Goal: Task Accomplishment & Management: Use online tool/utility

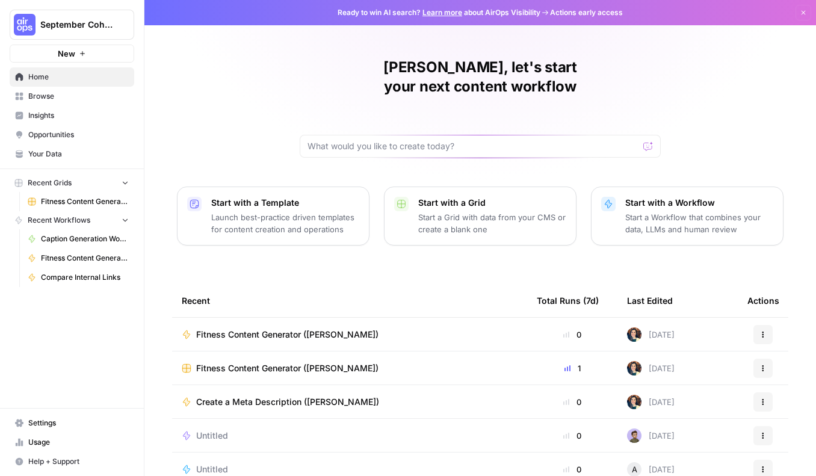
click at [72, 101] on span "Browse" at bounding box center [78, 96] width 101 height 11
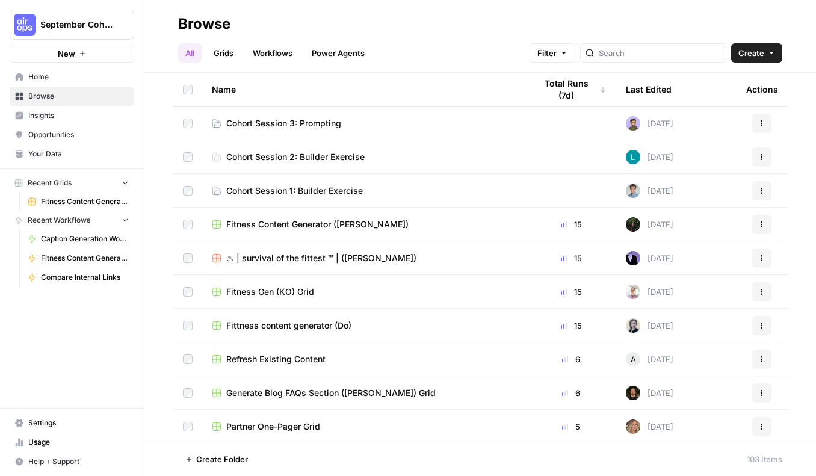
click at [330, 124] on span "Cohort Session 3: Prompting" at bounding box center [283, 123] width 115 height 12
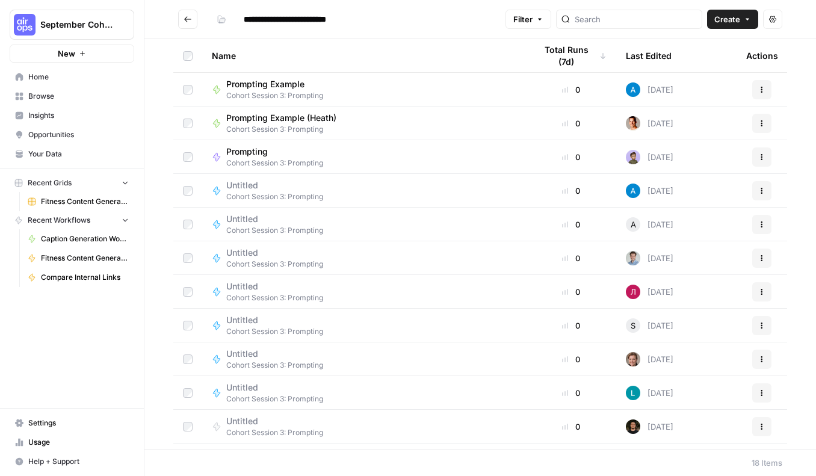
click at [718, 17] on span "Create" at bounding box center [728, 19] width 26 height 12
click at [706, 58] on span "Workflow" at bounding box center [709, 64] width 67 height 12
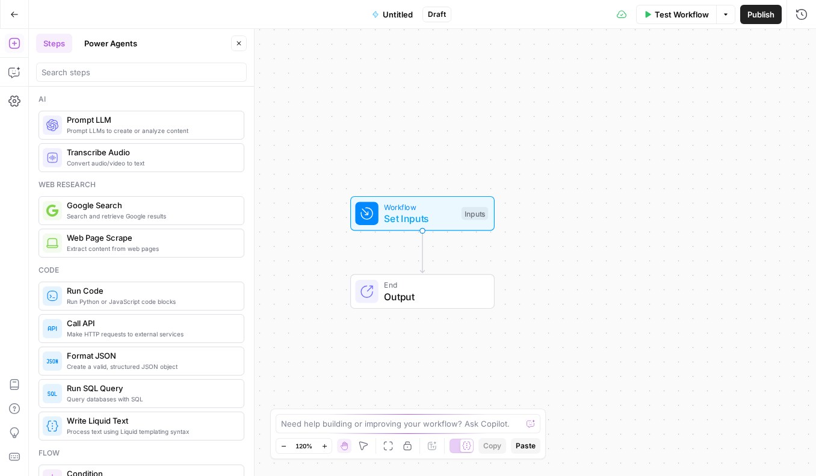
click at [391, 19] on span "Untitled" at bounding box center [398, 14] width 30 height 12
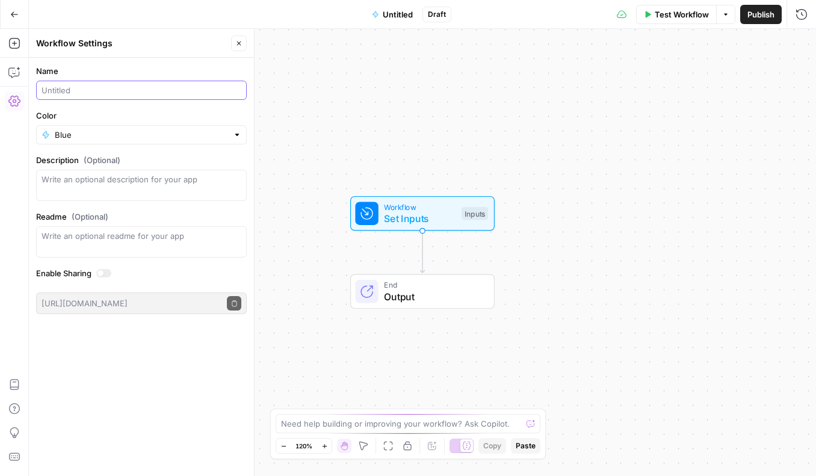
click at [155, 95] on input "Name" at bounding box center [142, 90] width 200 height 12
type input "Prompting Example ([PERSON_NAME])"
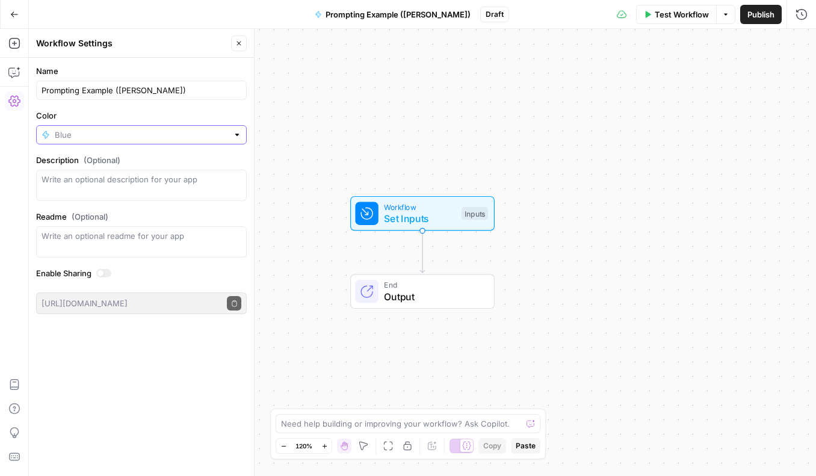
click at [196, 133] on input "Color" at bounding box center [141, 135] width 173 height 12
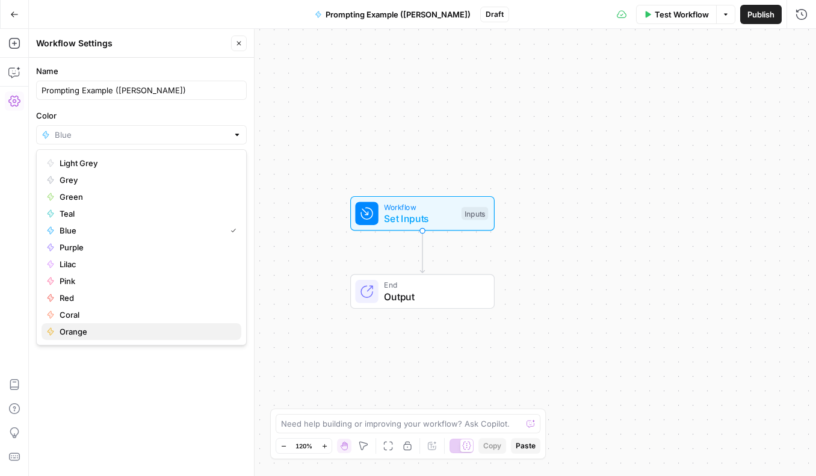
click at [141, 325] on button "Orange" at bounding box center [142, 331] width 200 height 17
type input "Orange"
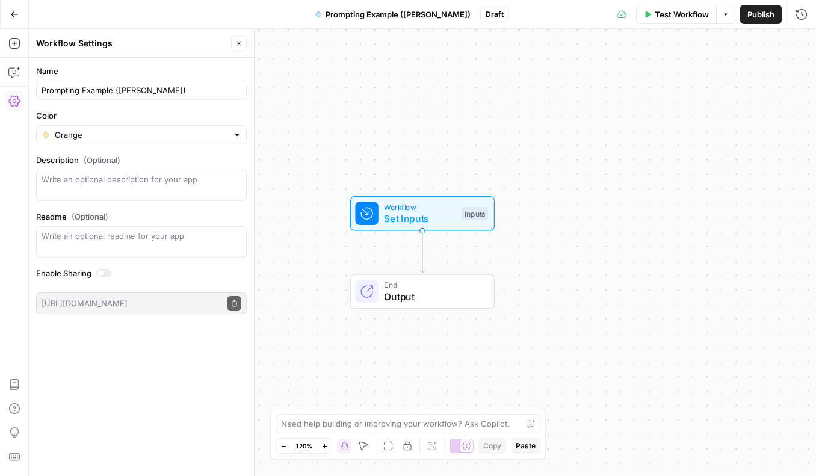
click at [129, 374] on div "Name Prompting Example ([PERSON_NAME]) Color Orange Description (Optional) Read…" at bounding box center [141, 267] width 225 height 418
click at [769, 26] on div "Test Workflow Options Publish Run History" at bounding box center [663, 14] width 308 height 28
click at [769, 23] on button "Publish" at bounding box center [761, 14] width 42 height 19
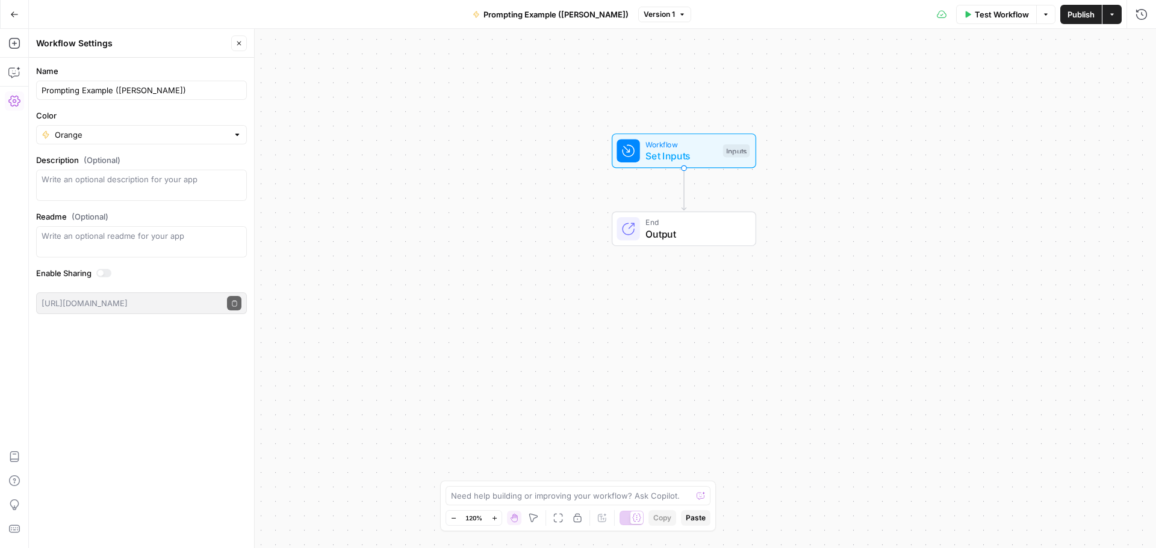
drag, startPoint x: 550, startPoint y: 343, endPoint x: 811, endPoint y: 280, distance: 268.6
click at [811, 280] on div "Workflow Set Inputs Inputs End Output" at bounding box center [592, 288] width 1127 height 519
click at [238, 46] on icon "button" at bounding box center [238, 43] width 7 height 7
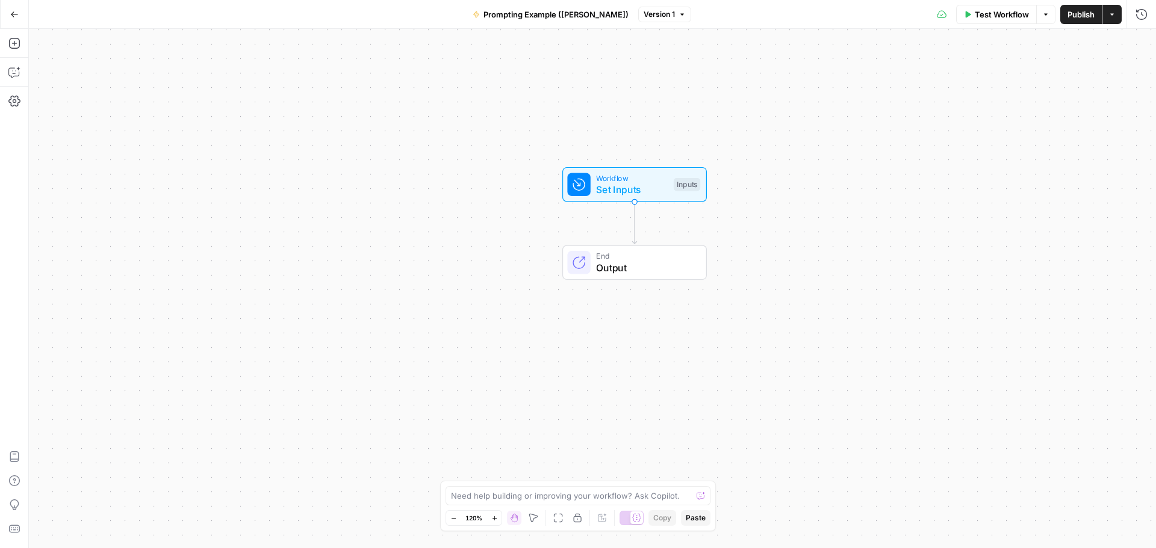
drag, startPoint x: 905, startPoint y: 184, endPoint x: 856, endPoint y: 217, distance: 59.8
click at [816, 217] on div "Workflow Set Inputs Inputs End Output" at bounding box center [592, 288] width 1127 height 519
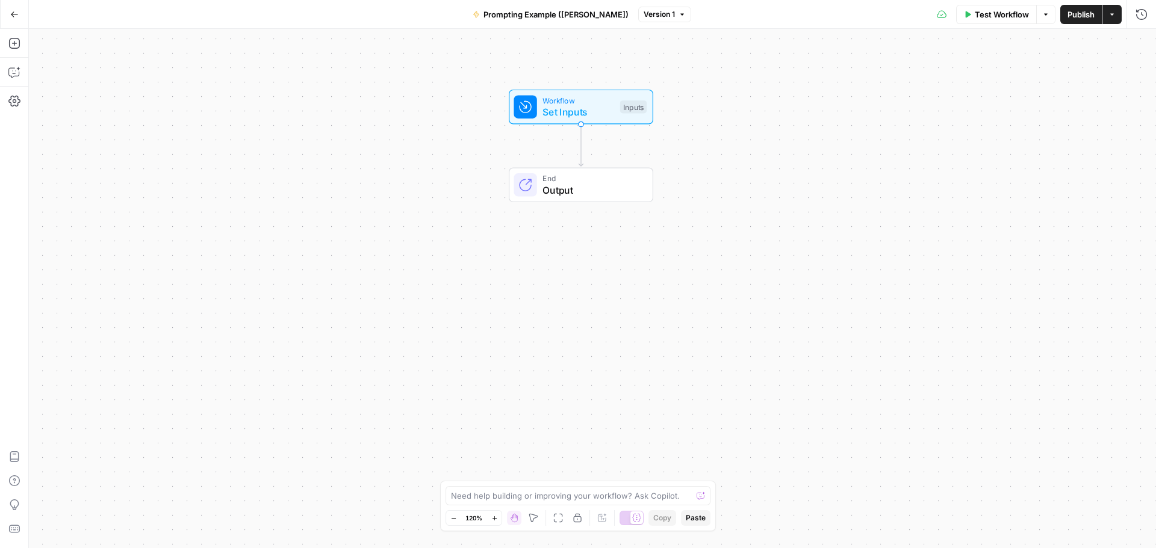
drag, startPoint x: 856, startPoint y: 217, endPoint x: 802, endPoint y: 140, distance: 94.3
click at [802, 140] on div "Workflow Set Inputs Inputs End Output" at bounding box center [592, 288] width 1127 height 519
click at [590, 107] on span "Set Inputs" at bounding box center [578, 112] width 72 height 14
click at [816, 84] on span "Add Field" at bounding box center [1020, 82] width 35 height 12
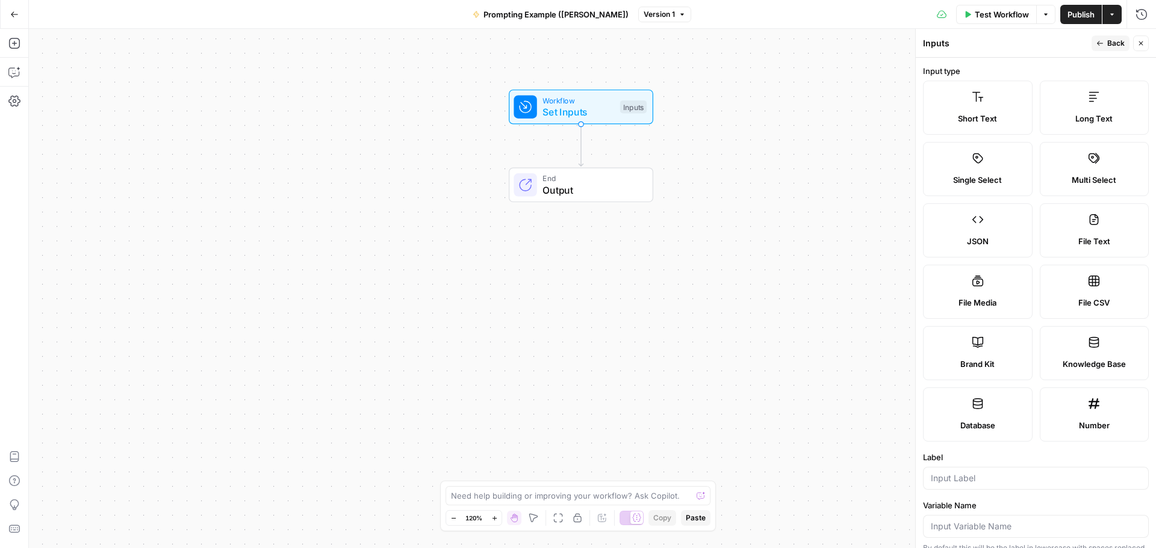
click at [816, 350] on label "Brand Kit" at bounding box center [978, 353] width 110 height 54
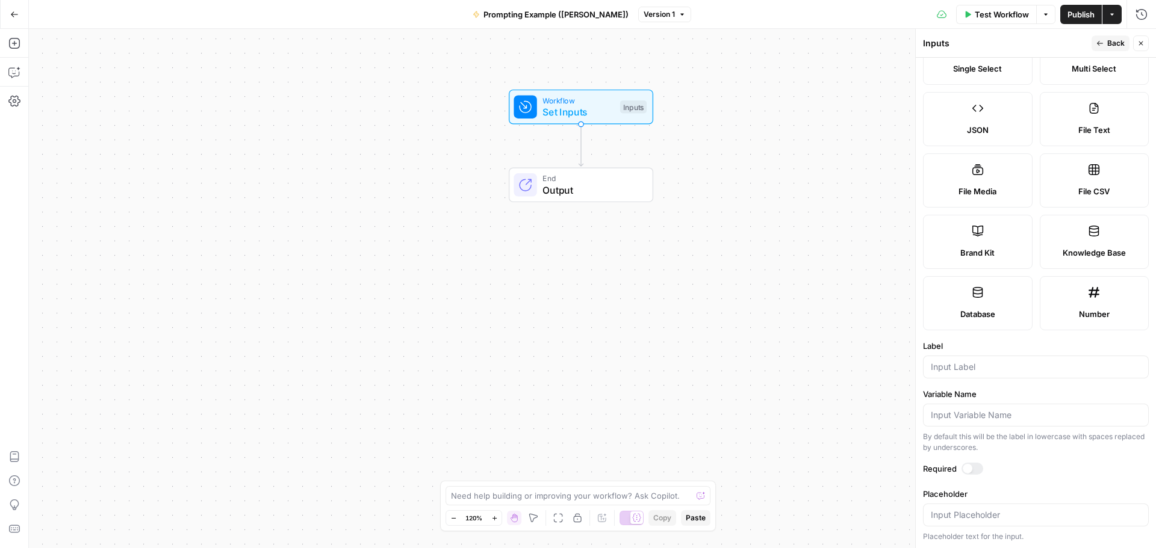
scroll to position [113, 0]
click at [816, 367] on input "Label" at bounding box center [1036, 366] width 210 height 12
type input "b"
type input "Brand Kit"
click at [816, 42] on span "Back" at bounding box center [1115, 43] width 17 height 11
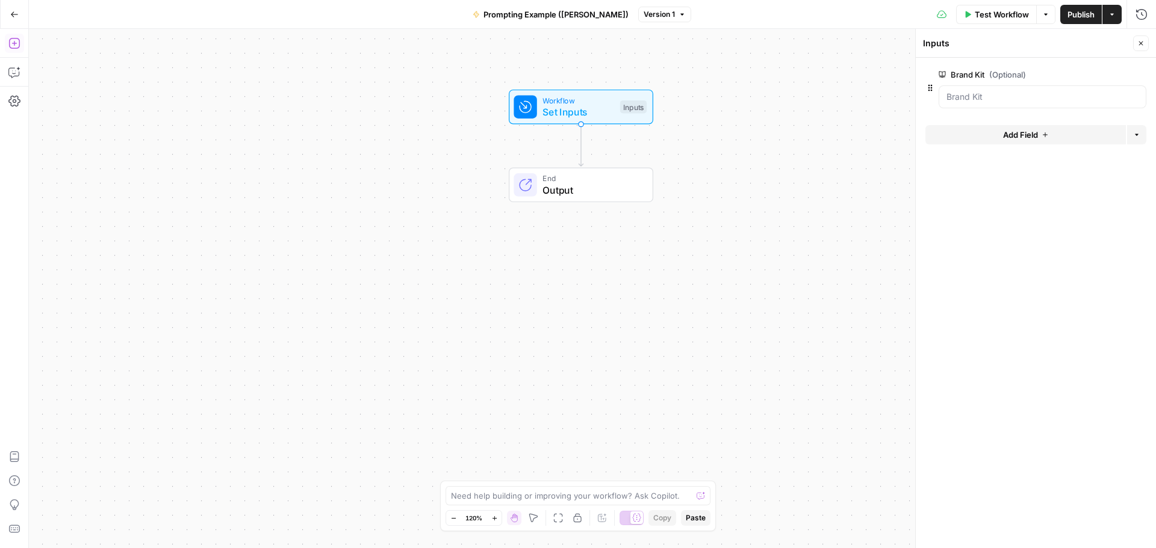
click at [15, 48] on icon "button" at bounding box center [13, 43] width 11 height 11
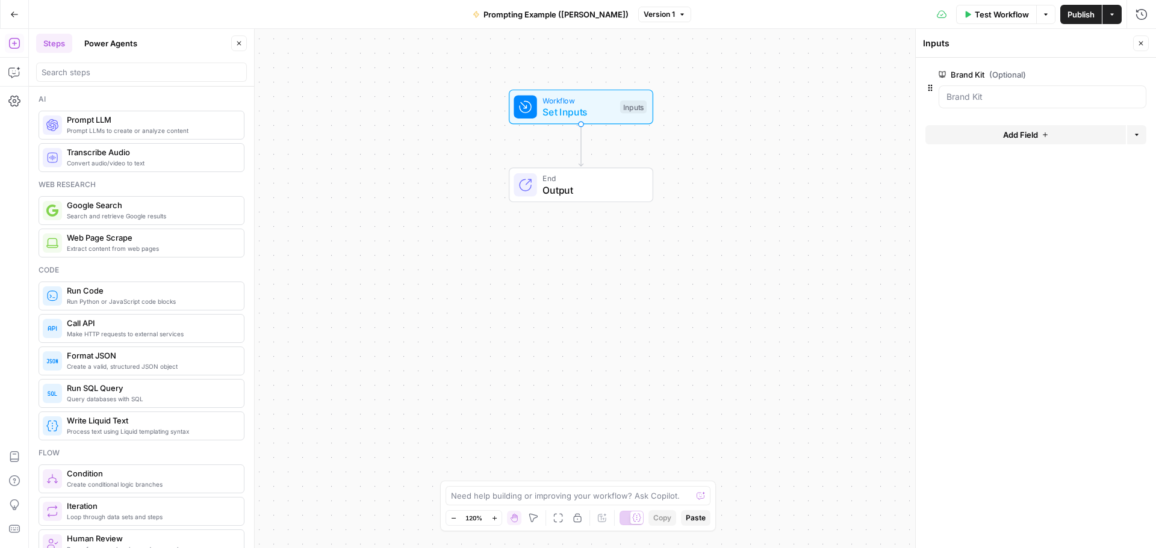
click at [97, 127] on span "Prompt LLMs to create or analyze content" at bounding box center [150, 131] width 167 height 10
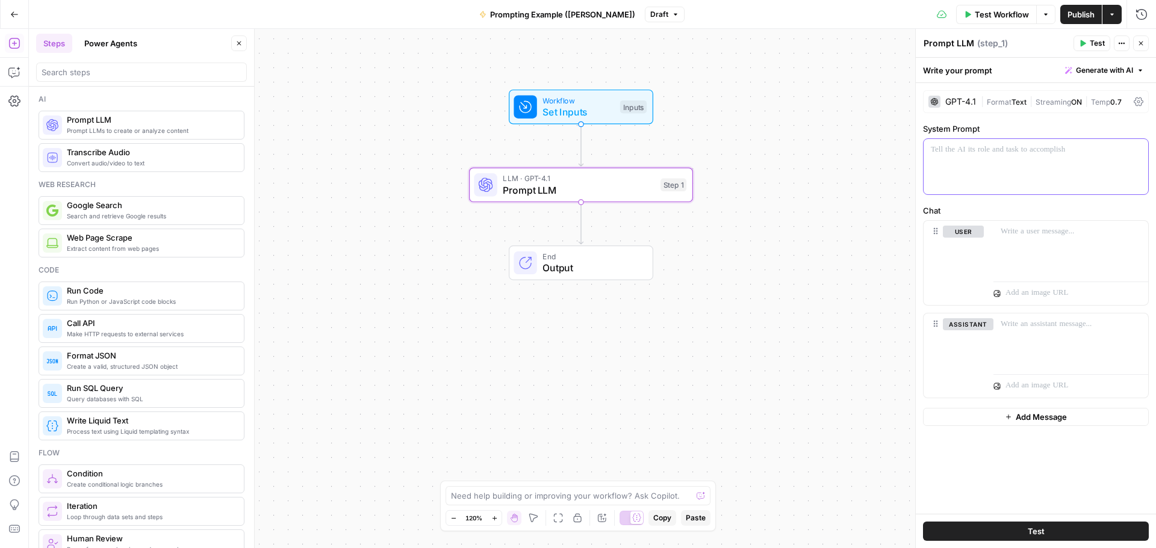
click at [816, 178] on div at bounding box center [1035, 166] width 225 height 55
click at [816, 251] on div at bounding box center [1070, 248] width 155 height 55
click at [816, 43] on span "Test" at bounding box center [1097, 43] width 15 height 11
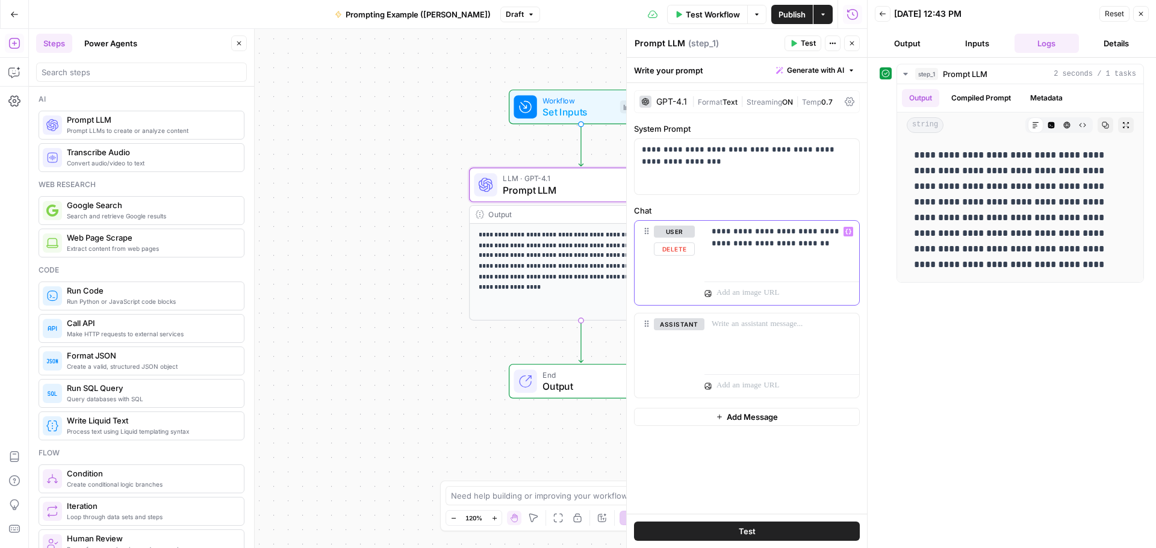
click at [743, 229] on p "**********" at bounding box center [781, 238] width 140 height 24
click at [816, 246] on p "**********" at bounding box center [781, 238] width 140 height 24
click at [802, 45] on span "Test" at bounding box center [808, 43] width 15 height 11
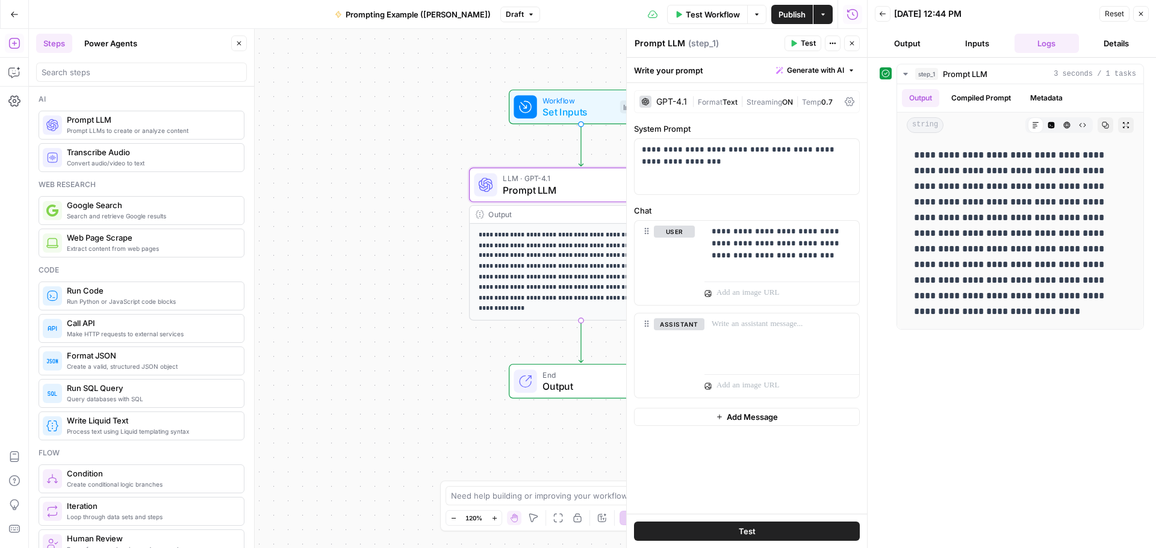
click at [668, 100] on div "GPT-4.1" at bounding box center [671, 102] width 31 height 8
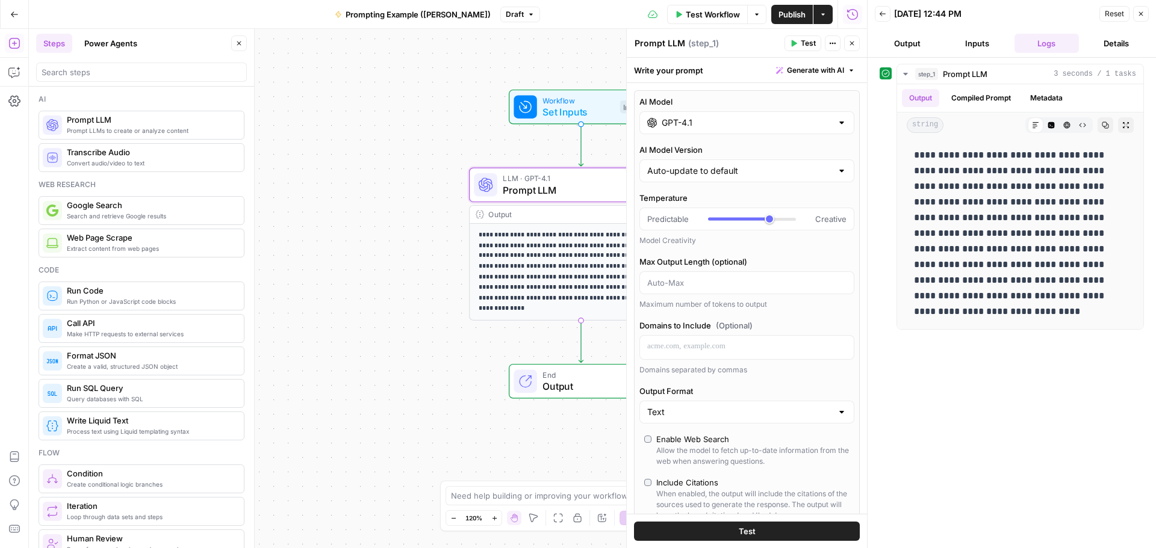
click at [677, 125] on input "GPT-4.1" at bounding box center [747, 123] width 170 height 12
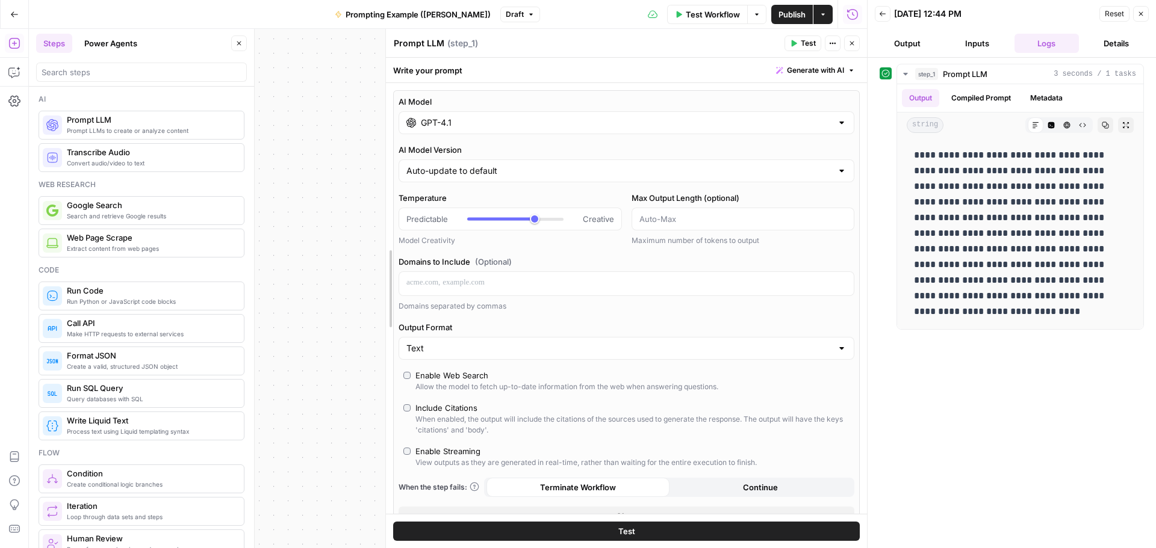
drag, startPoint x: 630, startPoint y: 171, endPoint x: 315, endPoint y: 168, distance: 314.8
click at [315, 168] on body "**********" at bounding box center [578, 274] width 1156 height 548
click at [816, 127] on div at bounding box center [842, 123] width 10 height 12
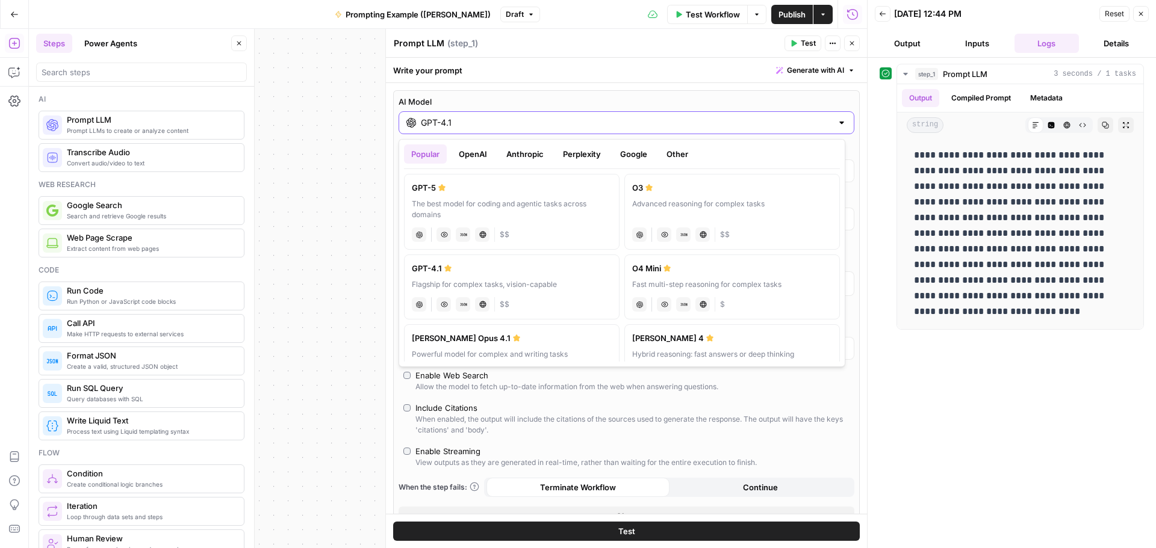
scroll to position [60, 0]
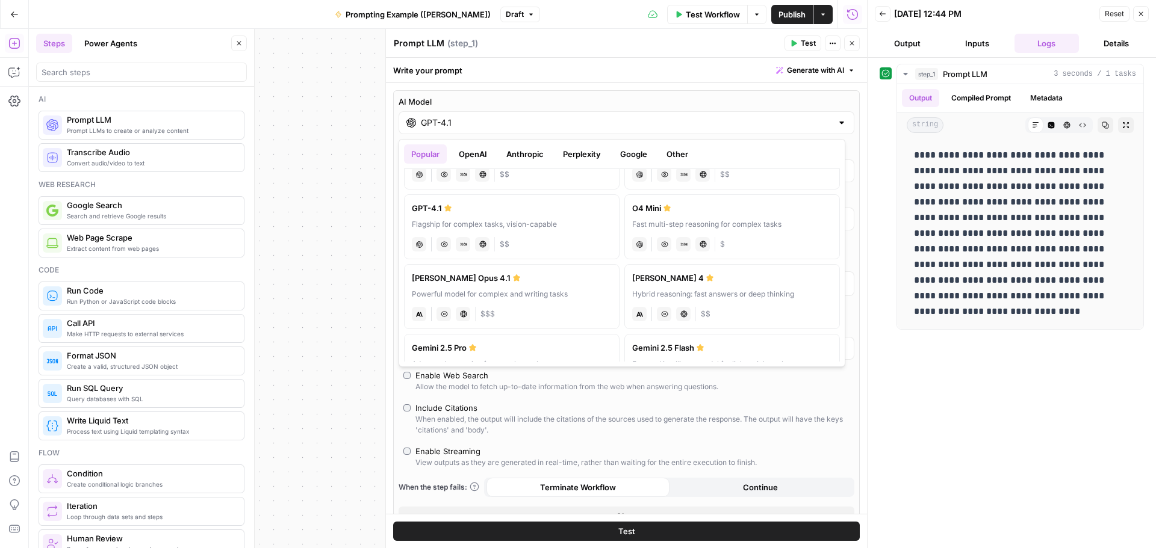
click at [790, 290] on div "Hybrid reasoning: fast answers or deep thinking" at bounding box center [732, 294] width 200 height 11
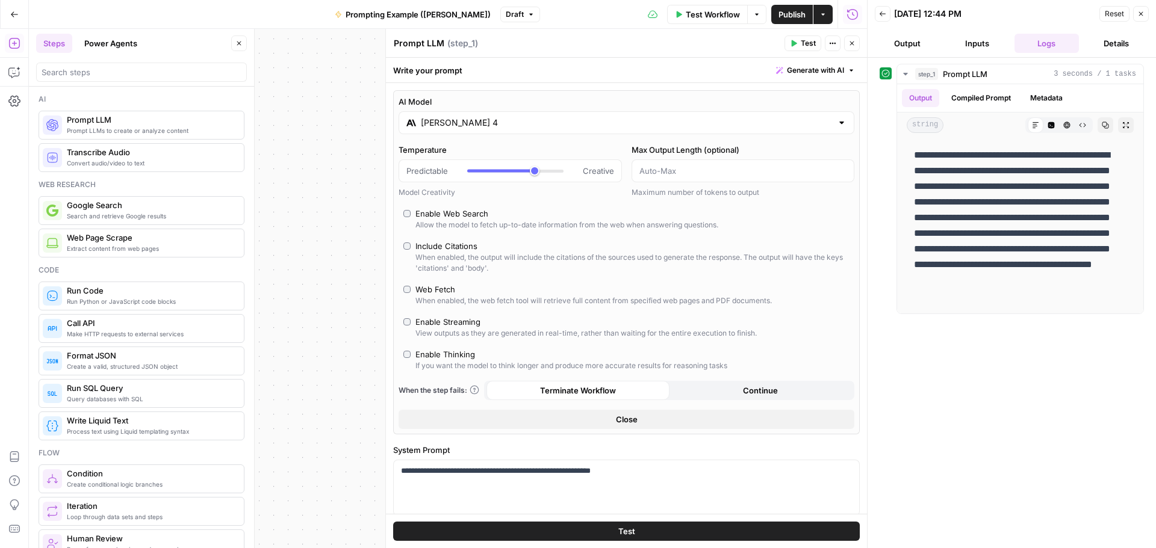
click at [796, 41] on icon "button" at bounding box center [793, 43] width 7 height 7
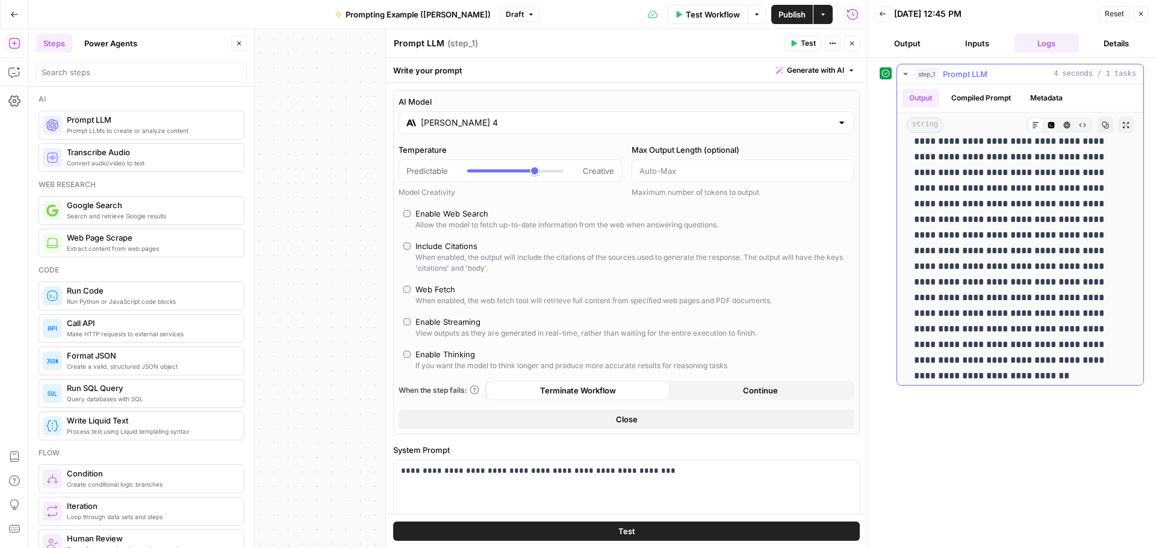
scroll to position [38, 0]
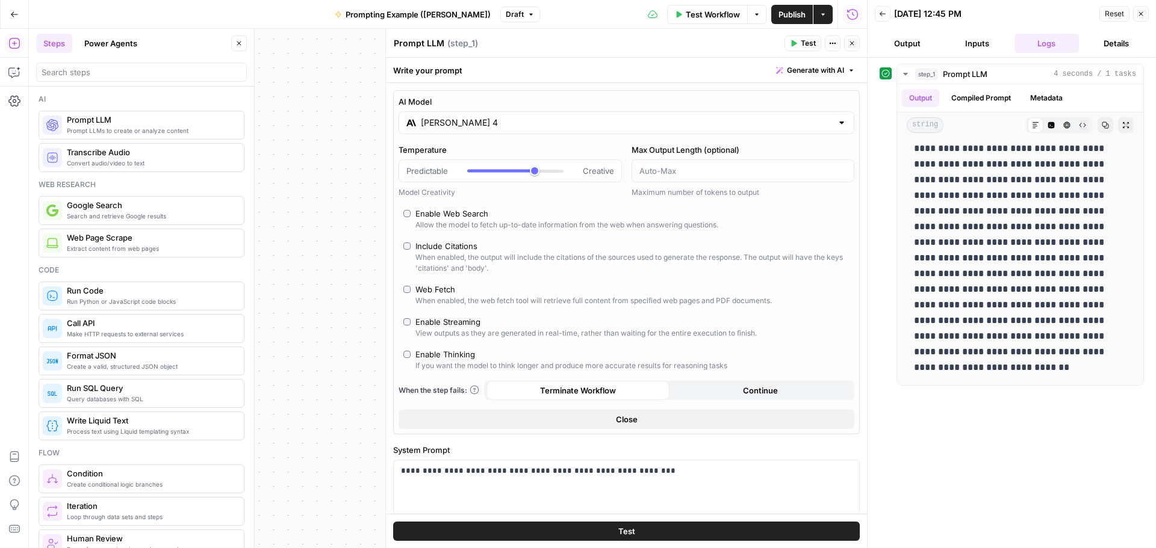
click at [816, 125] on div at bounding box center [842, 123] width 10 height 12
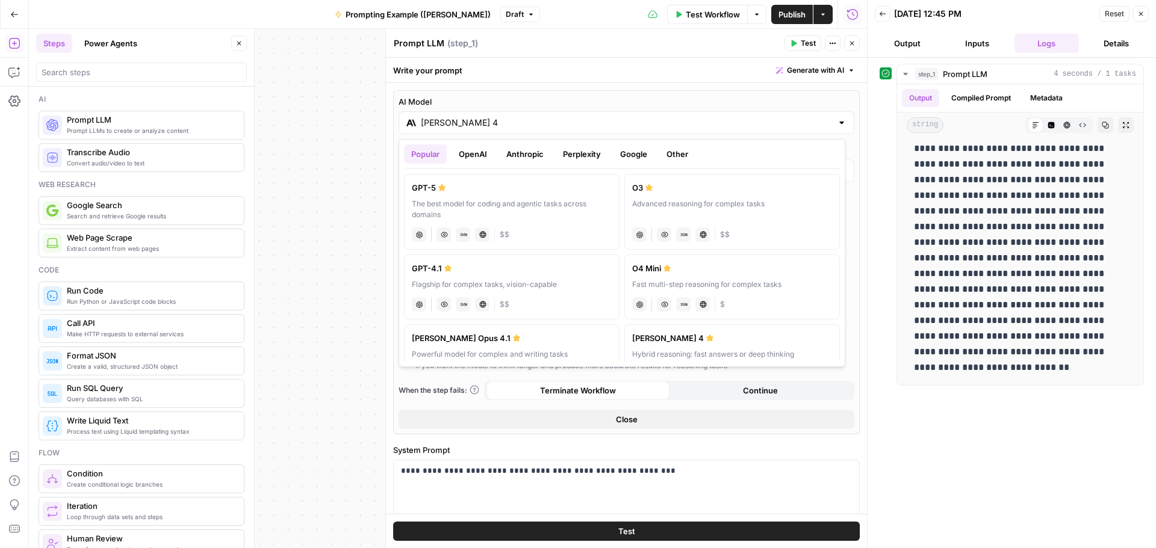
click at [636, 158] on button "Google" at bounding box center [634, 153] width 42 height 19
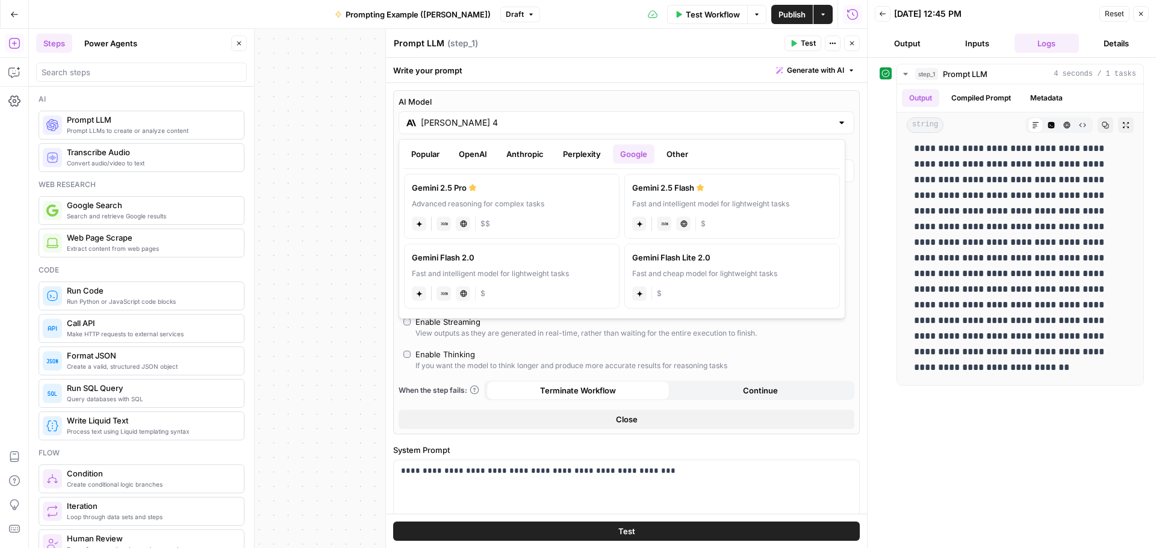
click at [567, 198] on label "Gemini 2.5 Pro Advanced reasoning for complex tasks gemini JSON Mode Live Web R…" at bounding box center [511, 206] width 215 height 65
type input "Gemini 2.5 Pro"
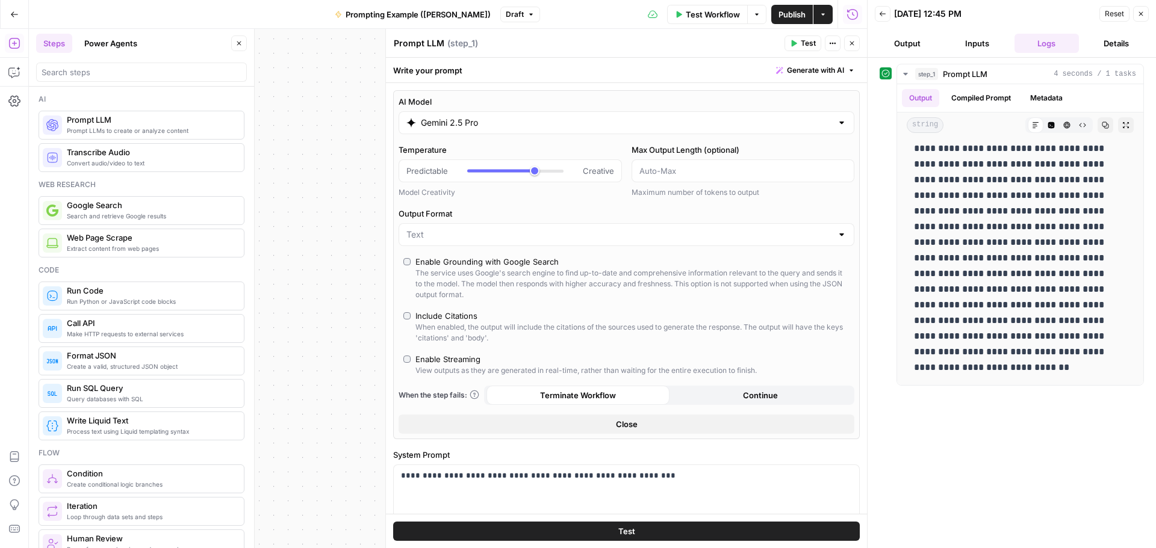
click at [619, 423] on span "Close" at bounding box center [627, 424] width 22 height 12
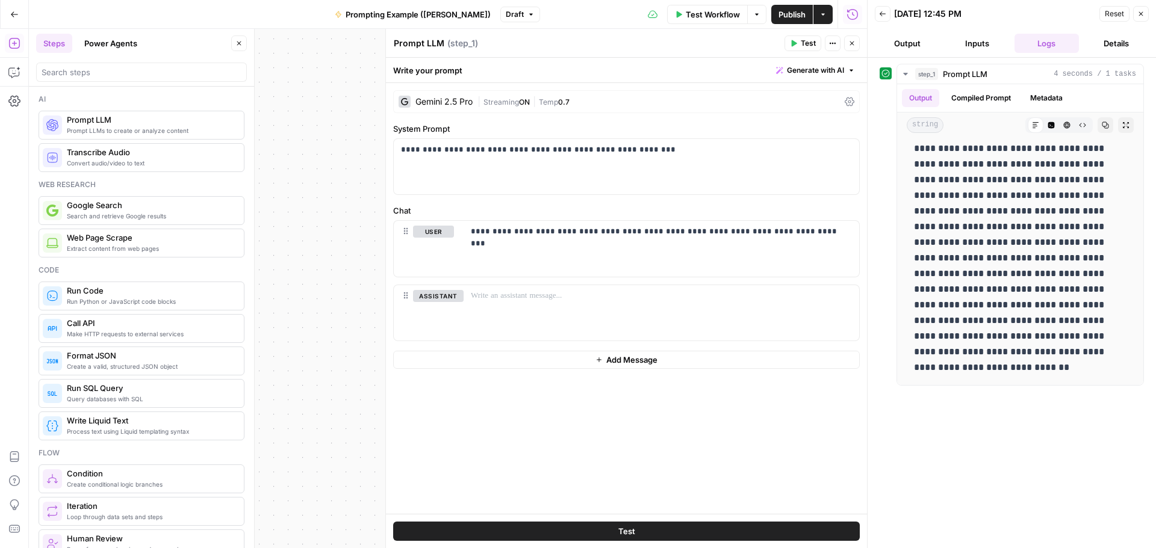
click at [795, 47] on button "Test" at bounding box center [802, 44] width 37 height 16
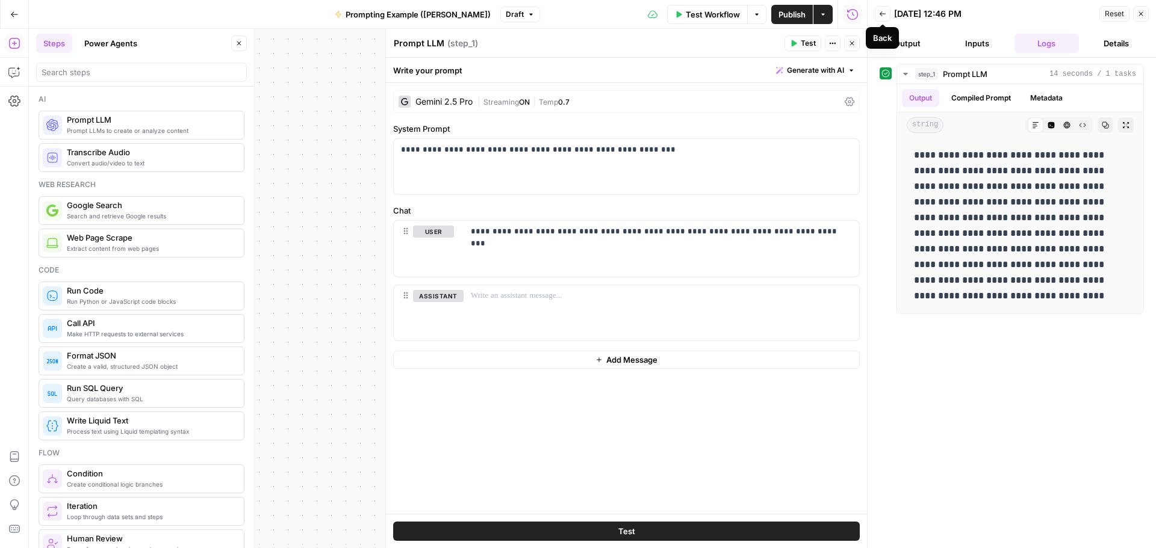
click at [816, 14] on icon "button" at bounding box center [882, 13] width 6 height 5
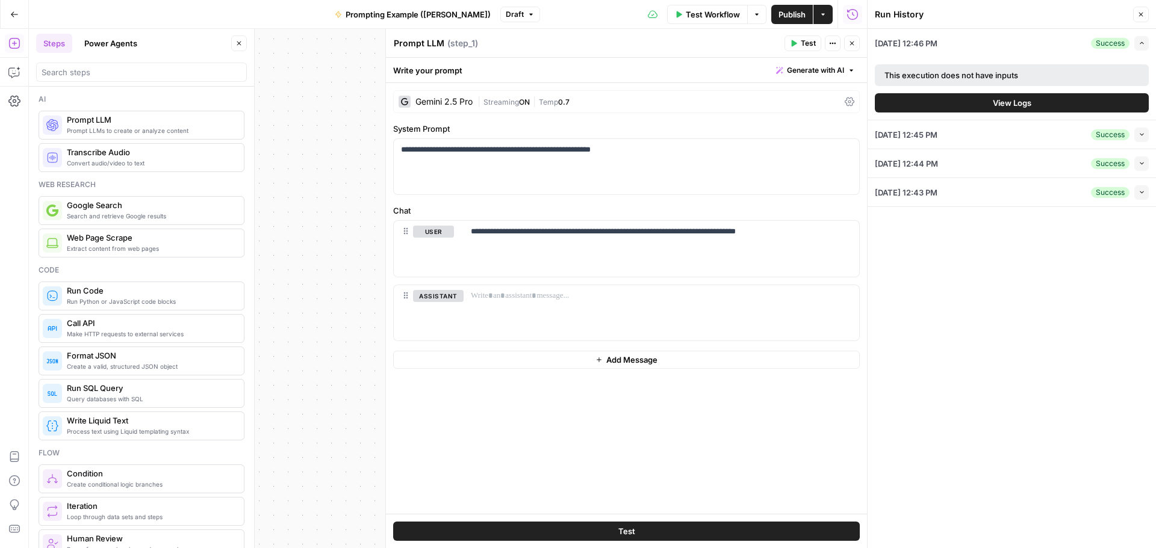
click at [816, 100] on span "View Logs" at bounding box center [1012, 103] width 39 height 12
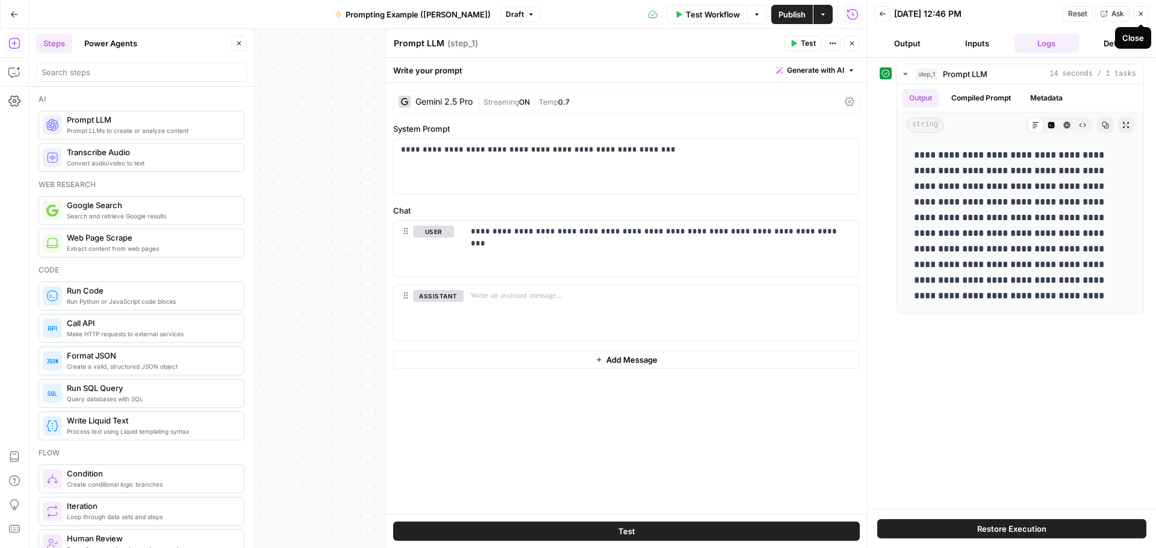
click at [816, 15] on icon "button" at bounding box center [882, 13] width 7 height 7
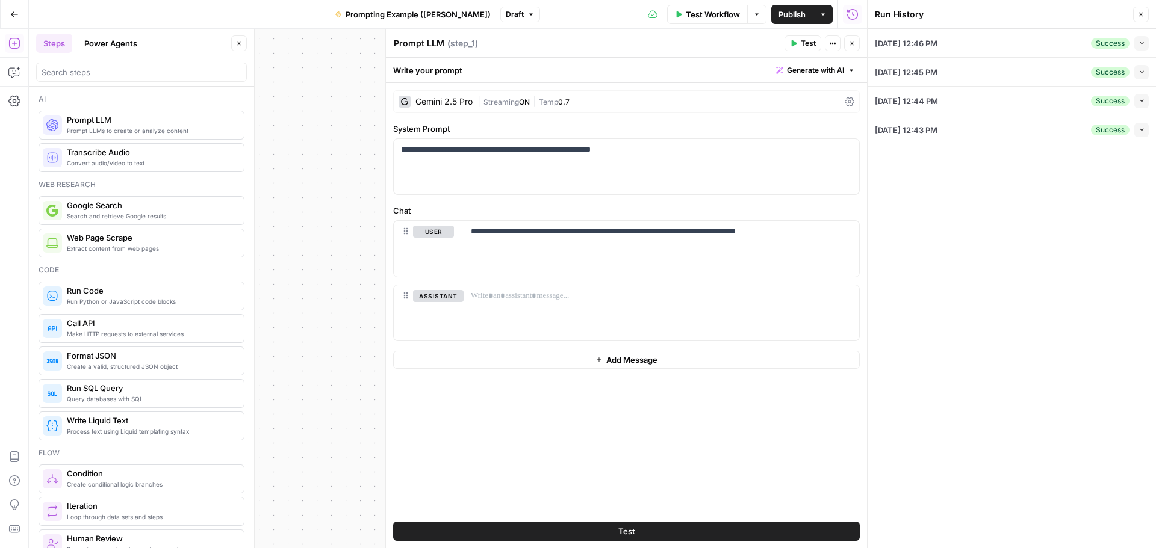
click at [816, 100] on icon "button" at bounding box center [1141, 101] width 7 height 7
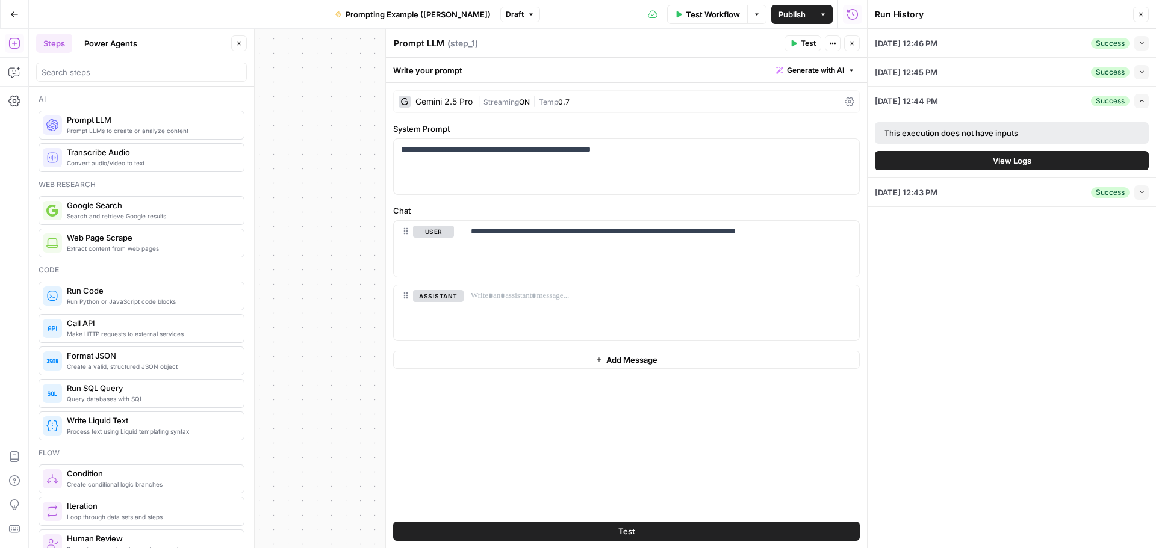
click at [816, 166] on span "View Logs" at bounding box center [1012, 161] width 39 height 12
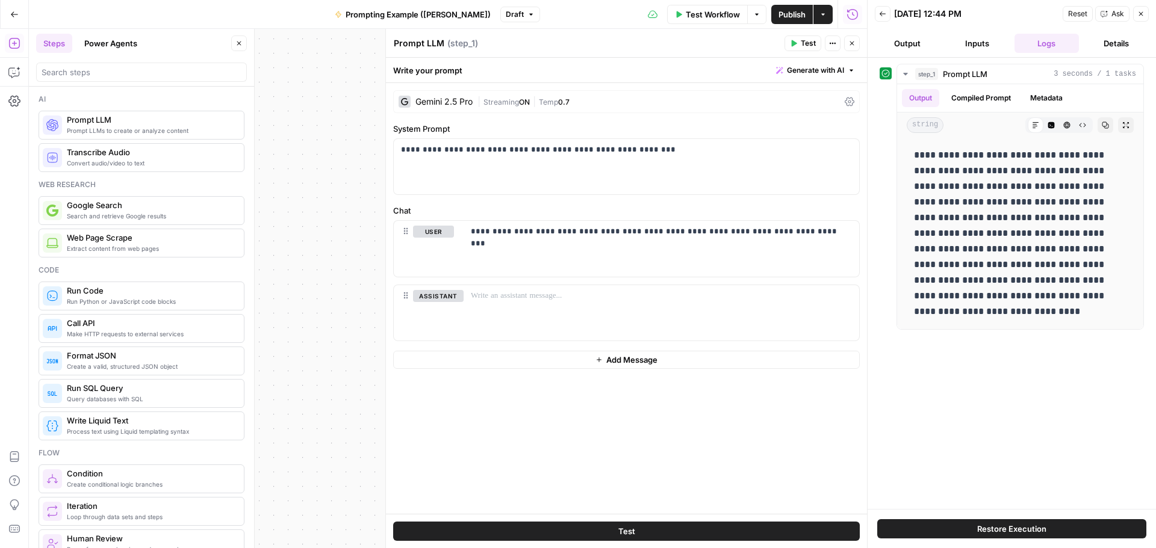
click at [816, 16] on icon "button" at bounding box center [1140, 13] width 7 height 7
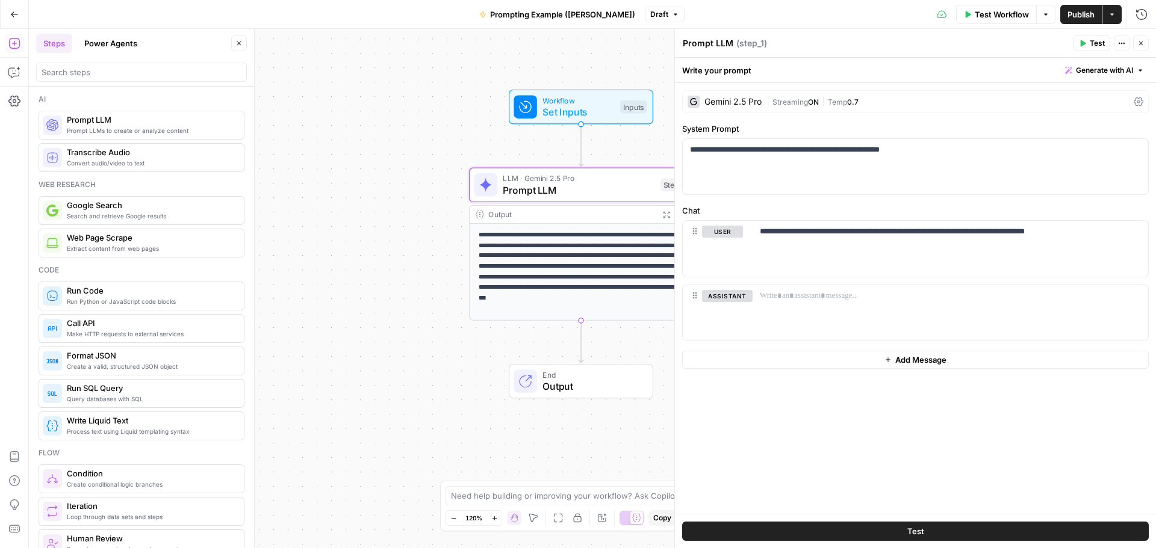
click at [816, 42] on icon "button" at bounding box center [1141, 44] width 4 height 4
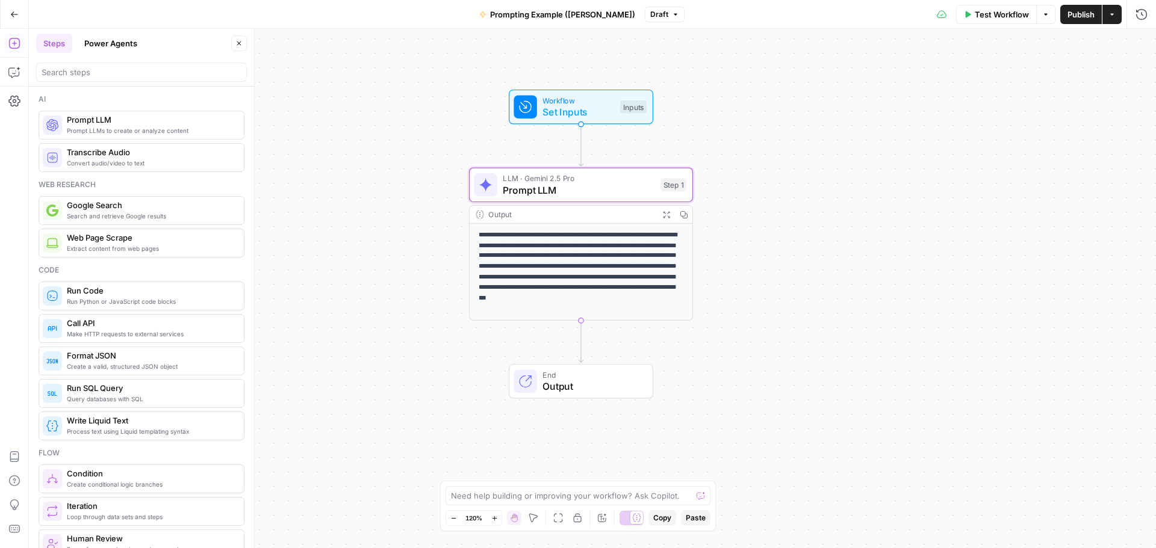
click at [816, 155] on div "**********" at bounding box center [592, 288] width 1127 height 519
click at [816, 19] on icon "button" at bounding box center [1141, 14] width 12 height 12
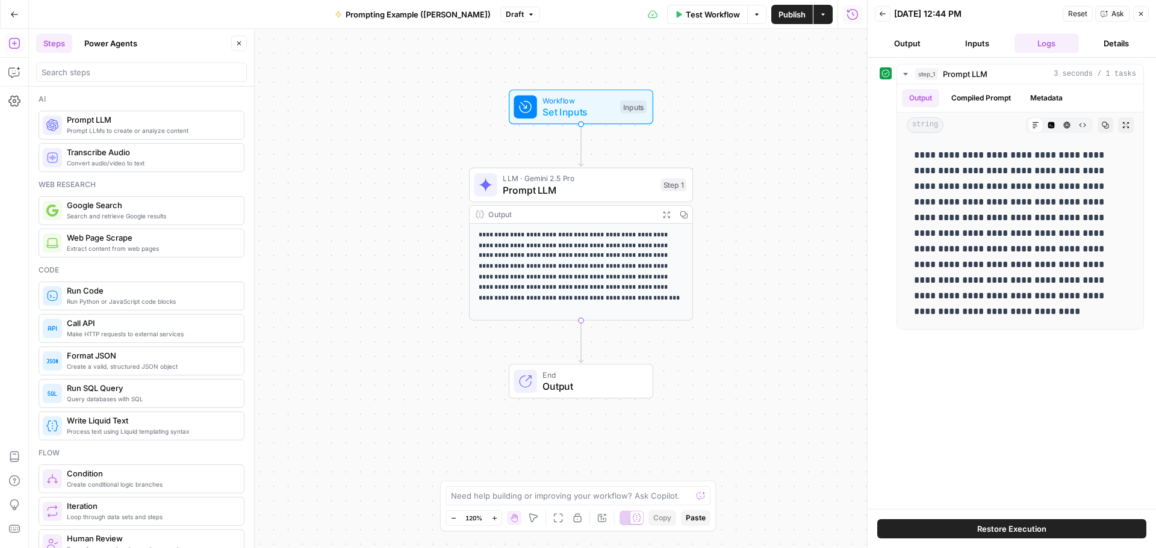
click at [816, 16] on button "Back" at bounding box center [883, 14] width 16 height 16
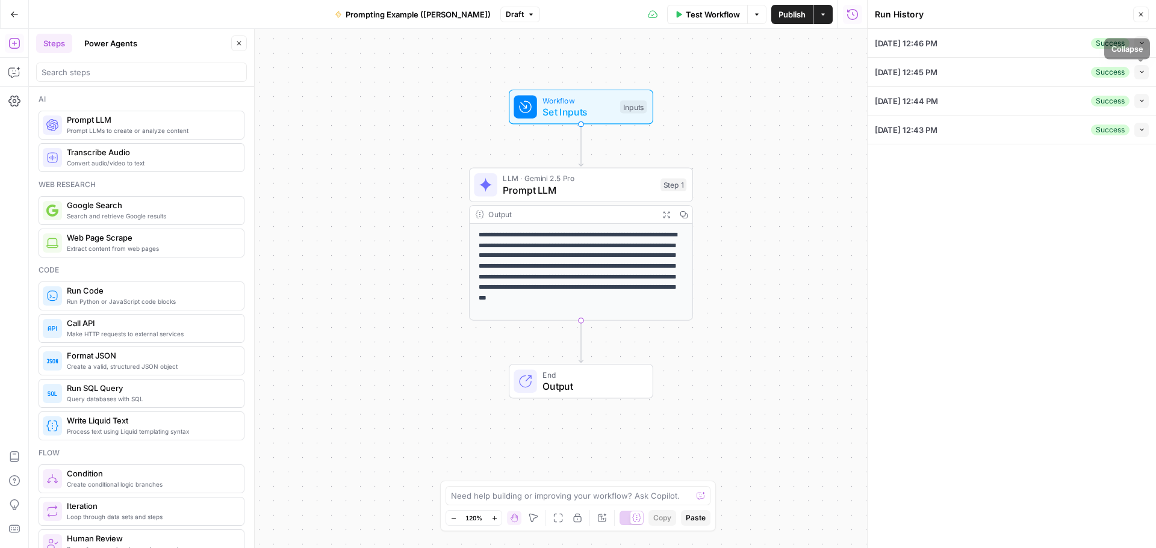
click at [816, 71] on button "Collapse" at bounding box center [1141, 72] width 14 height 14
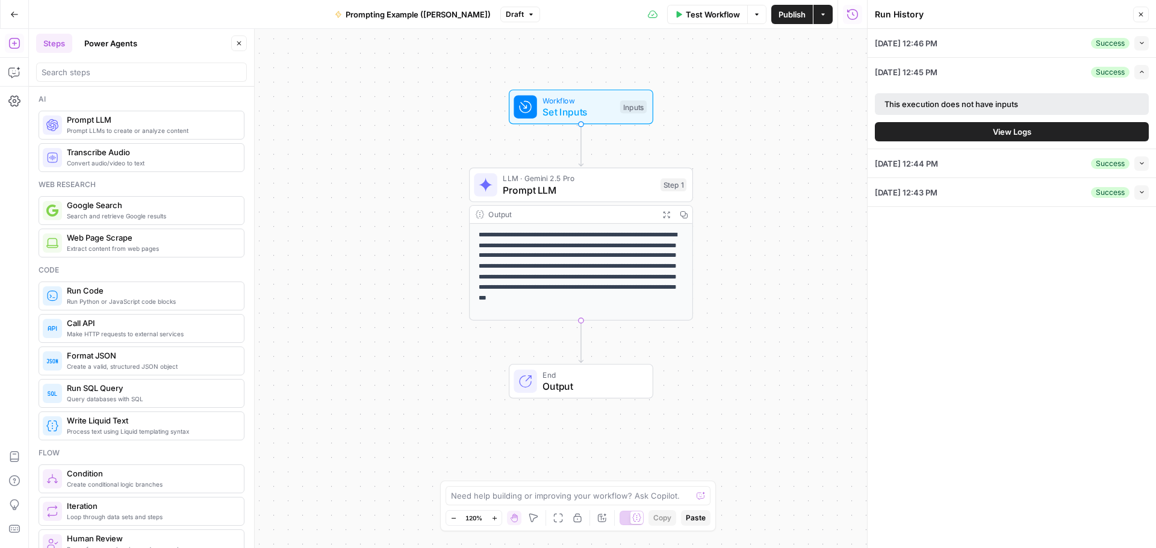
click at [816, 134] on button "View Logs" at bounding box center [1012, 131] width 274 height 19
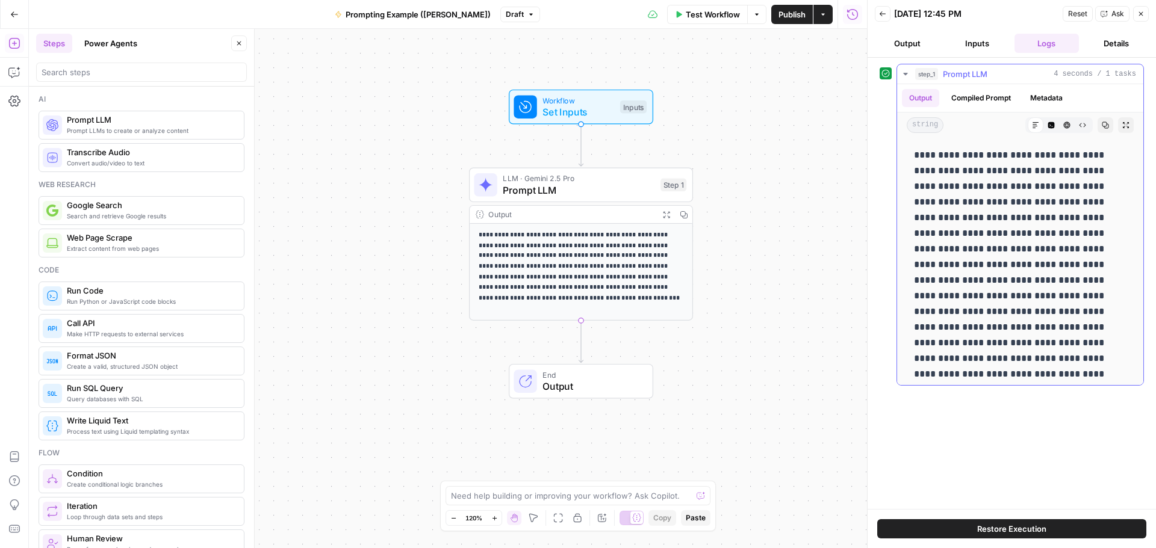
click at [816, 94] on button "Compiled Prompt" at bounding box center [981, 98] width 74 height 18
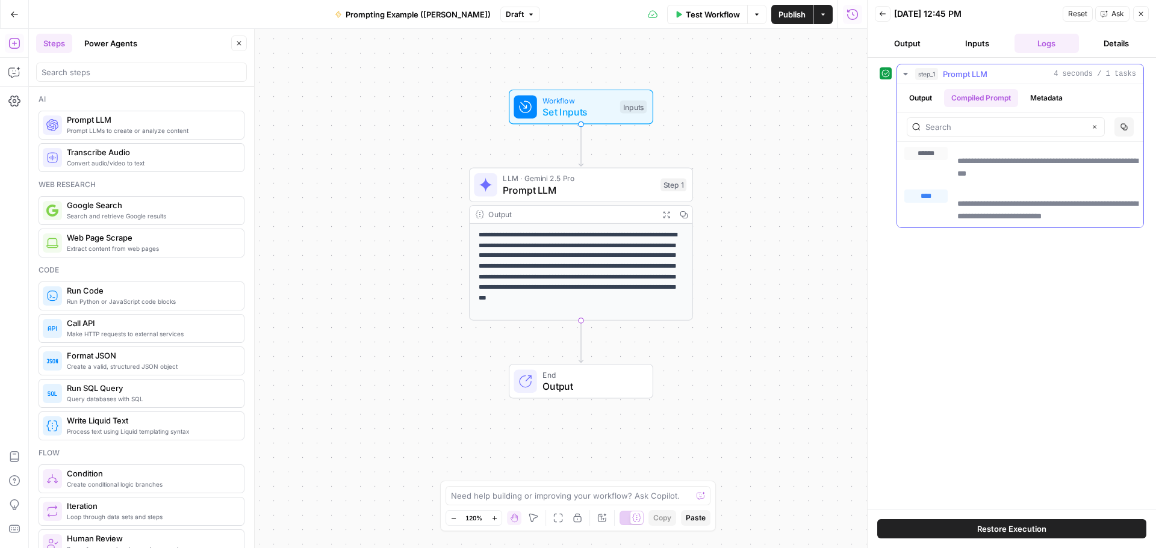
click at [816, 101] on button "Metadata" at bounding box center [1046, 98] width 47 height 18
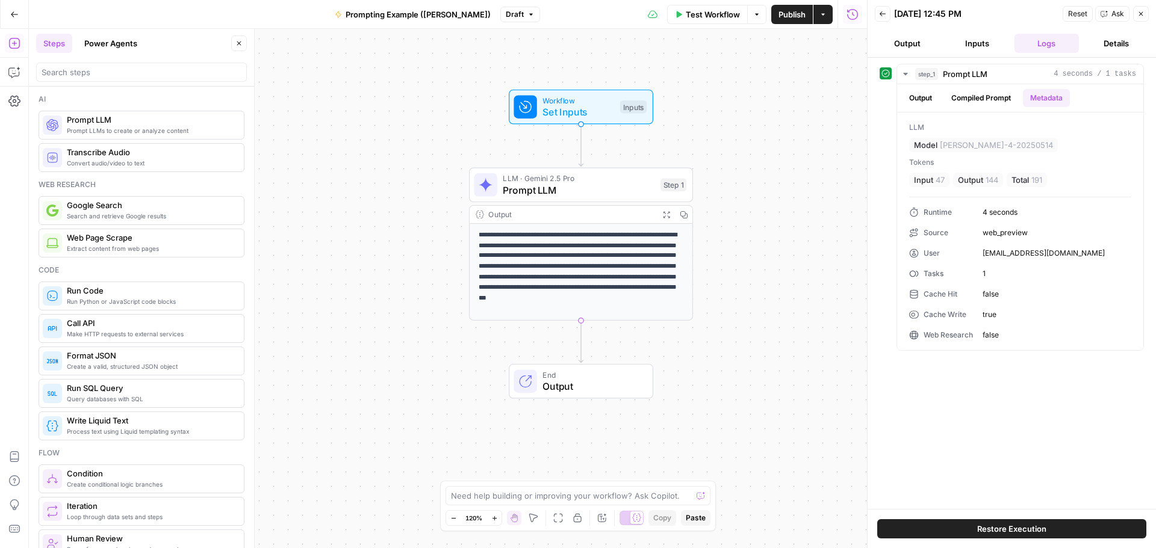
click at [816, 476] on span "Restore Execution" at bounding box center [1011, 529] width 69 height 12
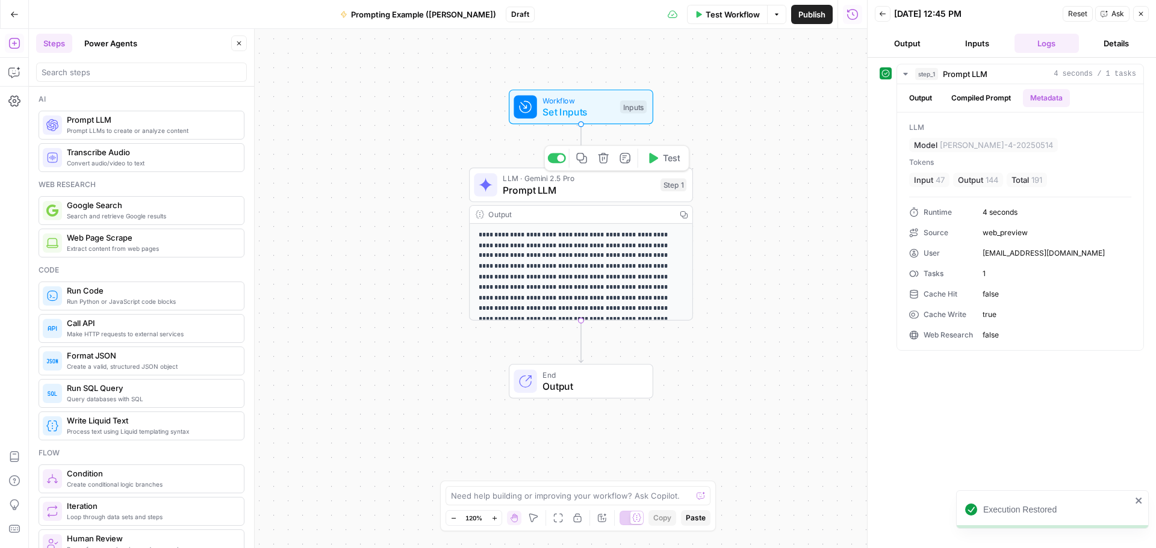
click at [586, 189] on span "Prompt LLM" at bounding box center [579, 190] width 152 height 14
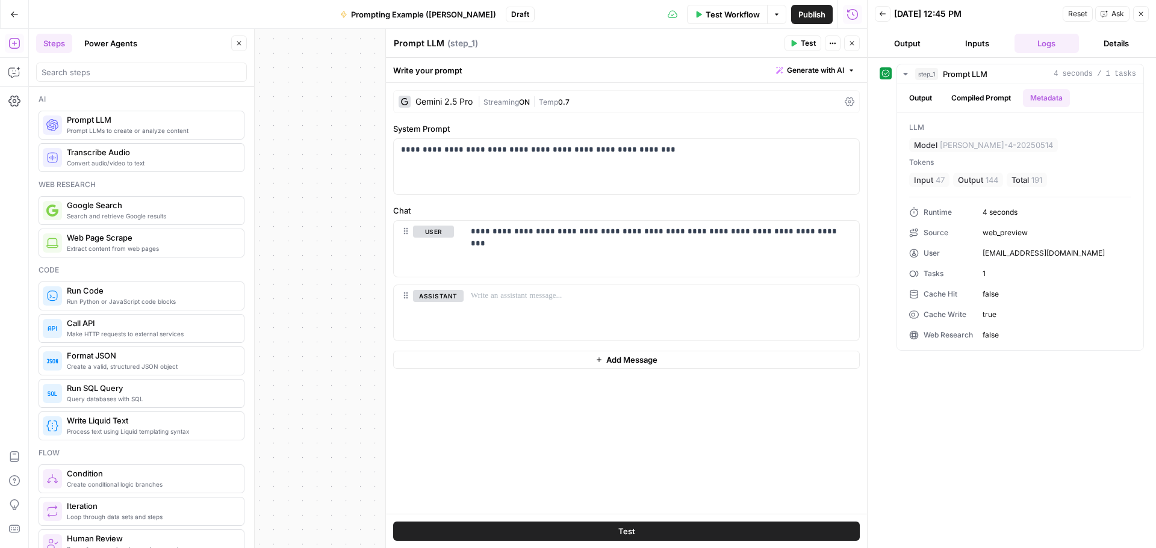
click at [816, 10] on icon "button" at bounding box center [1140, 13] width 7 height 7
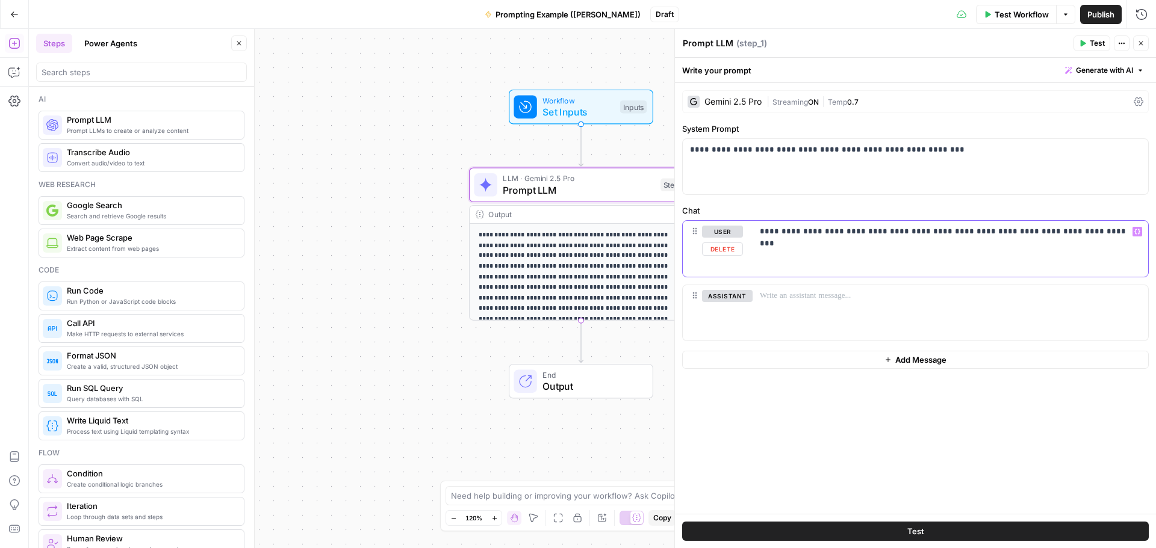
click at [816, 230] on p "**********" at bounding box center [950, 232] width 381 height 12
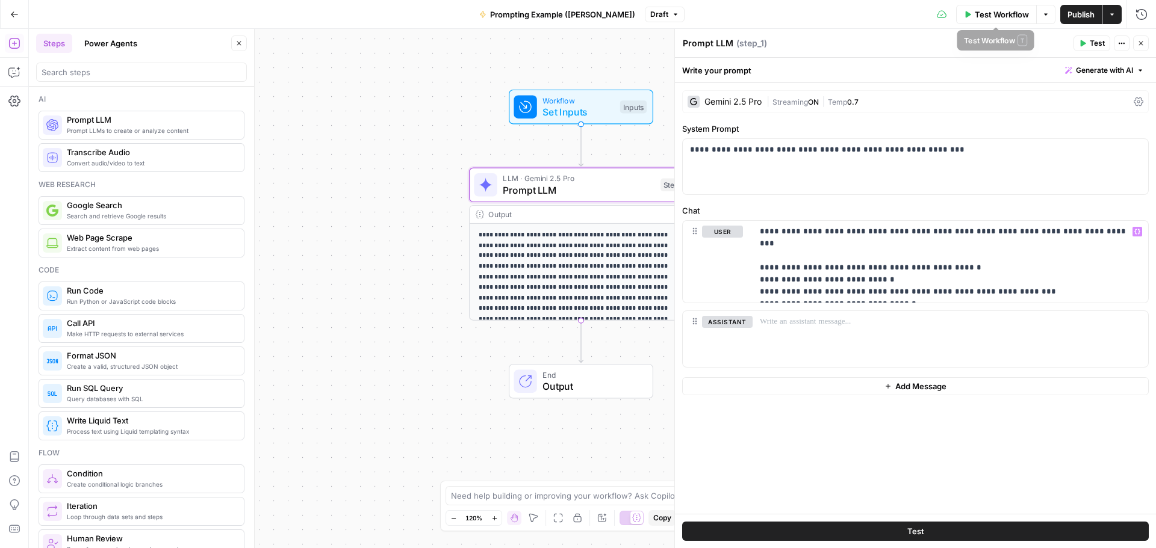
click at [816, 8] on span "Test Workflow" at bounding box center [1002, 14] width 54 height 12
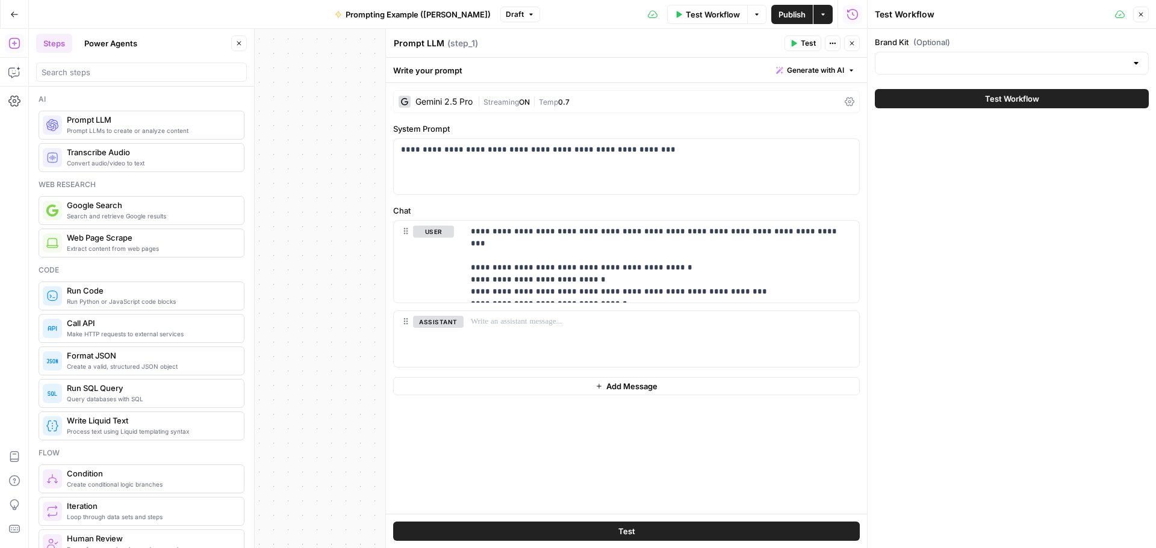
click at [816, 43] on icon "button" at bounding box center [851, 43] width 7 height 7
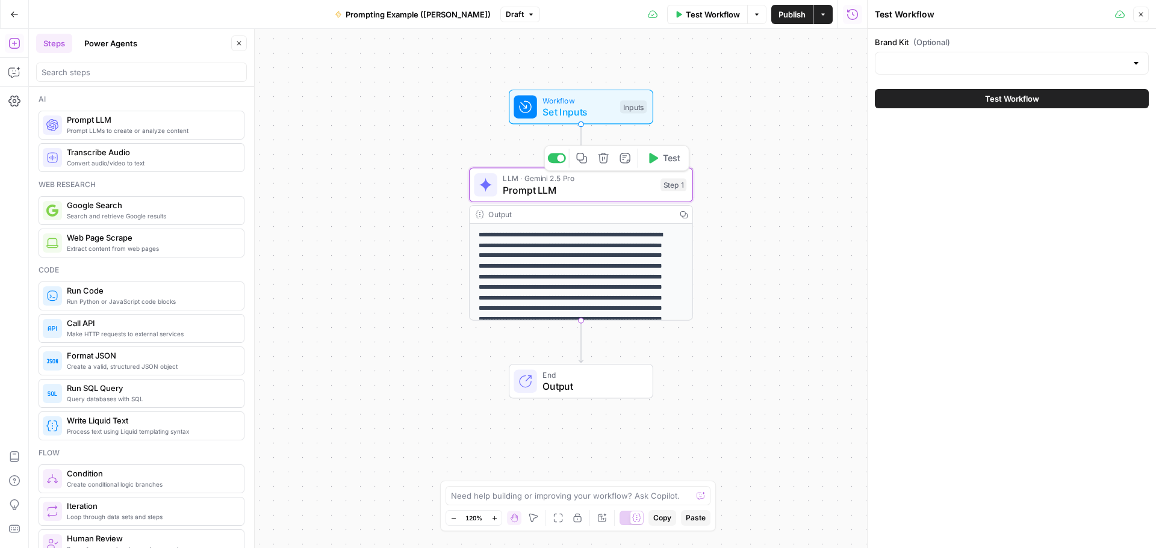
click at [668, 164] on span "Test" at bounding box center [671, 158] width 17 height 13
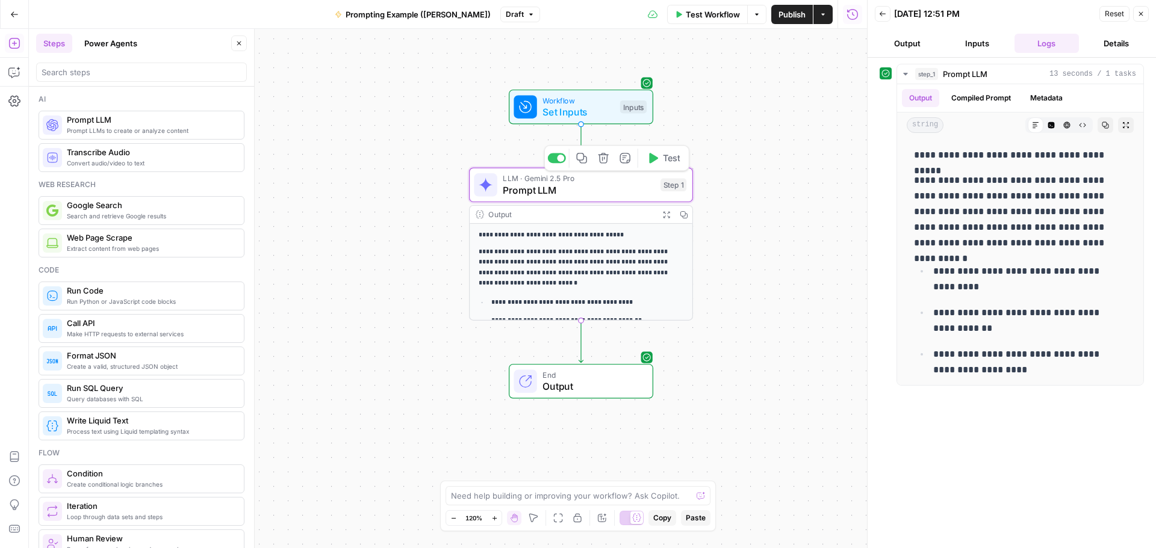
click at [653, 161] on icon "button" at bounding box center [653, 158] width 9 height 10
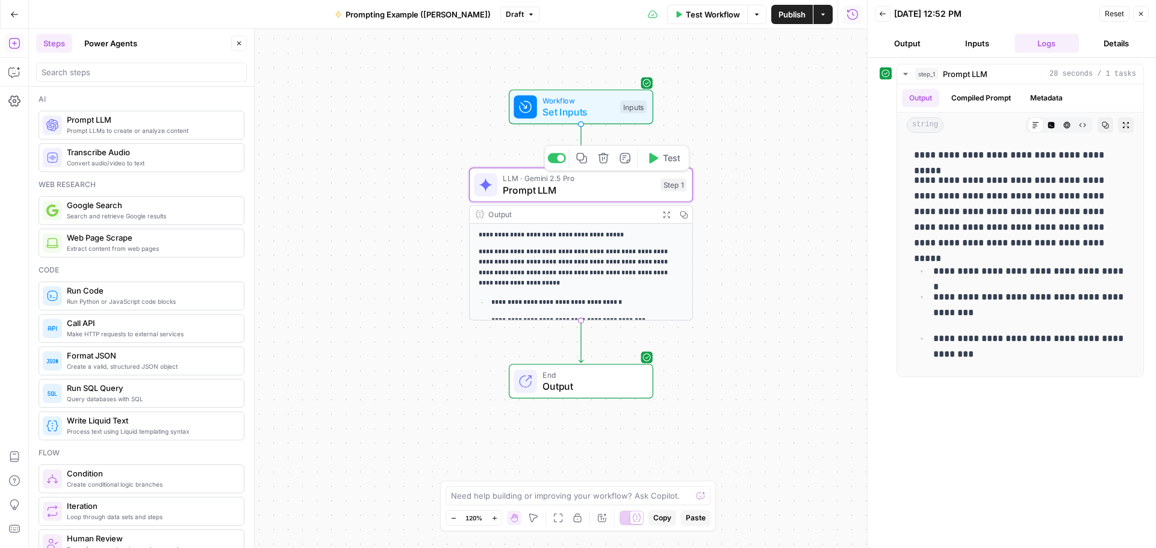
drag, startPoint x: 626, startPoint y: 186, endPoint x: 958, endPoint y: 91, distance: 345.6
click at [626, 186] on span "Prompt LLM" at bounding box center [579, 190] width 152 height 14
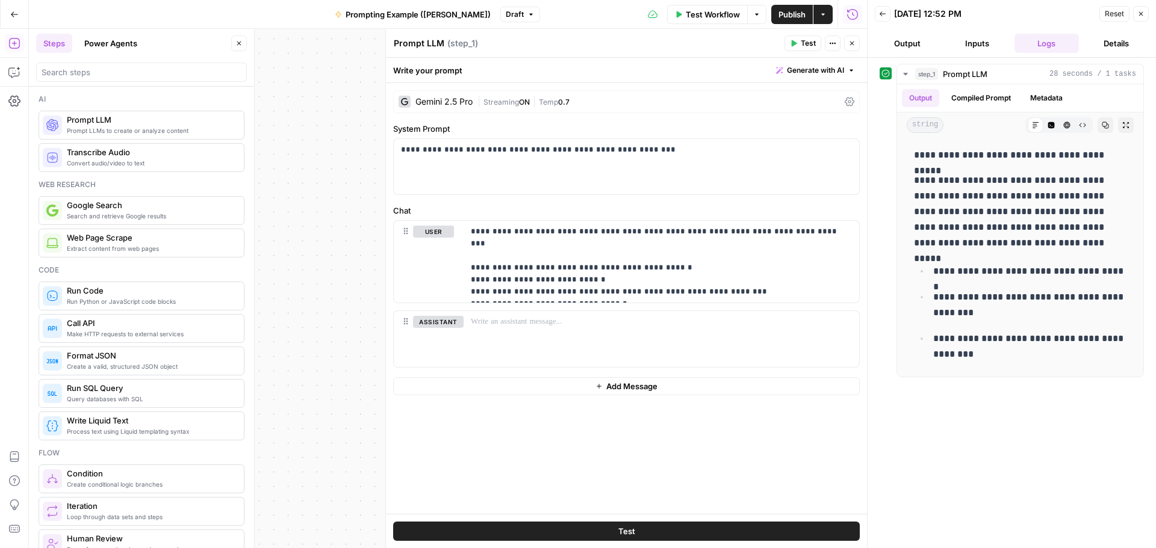
click at [445, 102] on div "Gemini 2.5 Pro" at bounding box center [443, 102] width 57 height 8
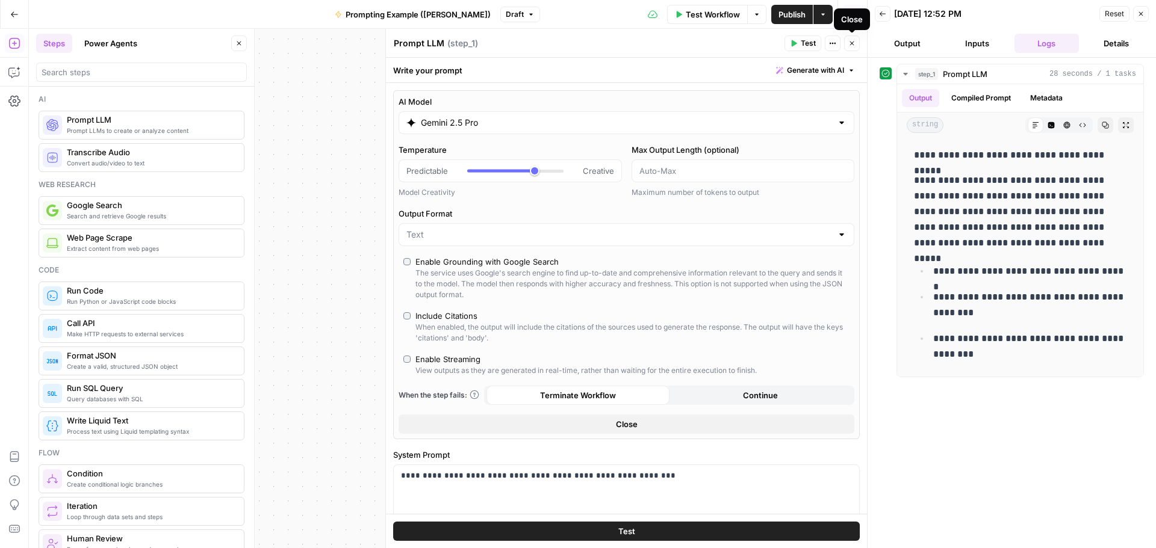
click at [816, 46] on icon "button" at bounding box center [851, 43] width 7 height 7
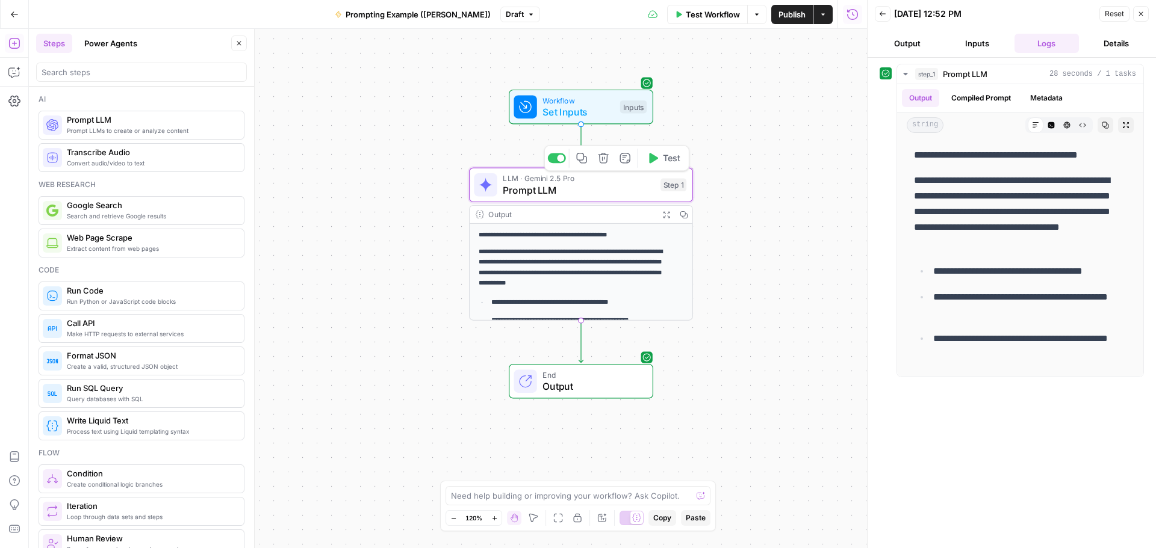
click at [618, 185] on span "Prompt LLM" at bounding box center [579, 190] width 152 height 14
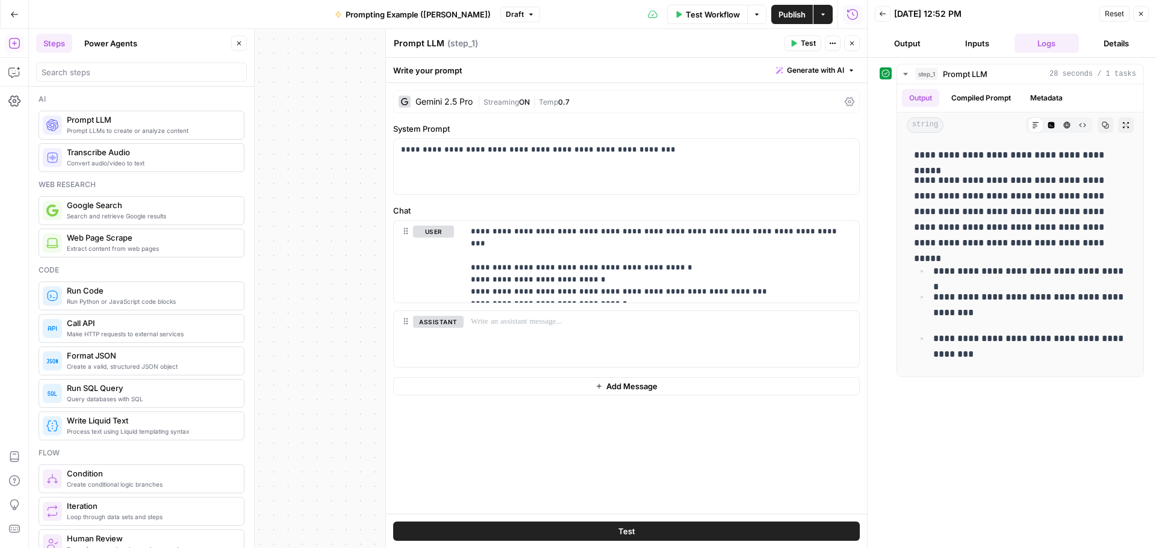
click at [816, 16] on icon "button" at bounding box center [1140, 13] width 7 height 7
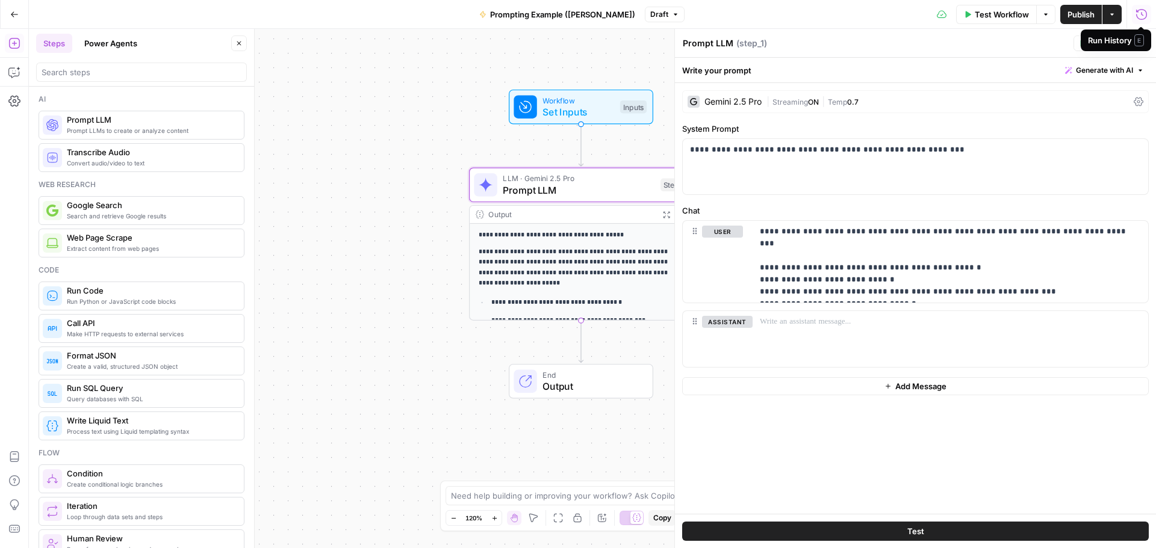
click at [816, 12] on icon "button" at bounding box center [1141, 14] width 12 height 12
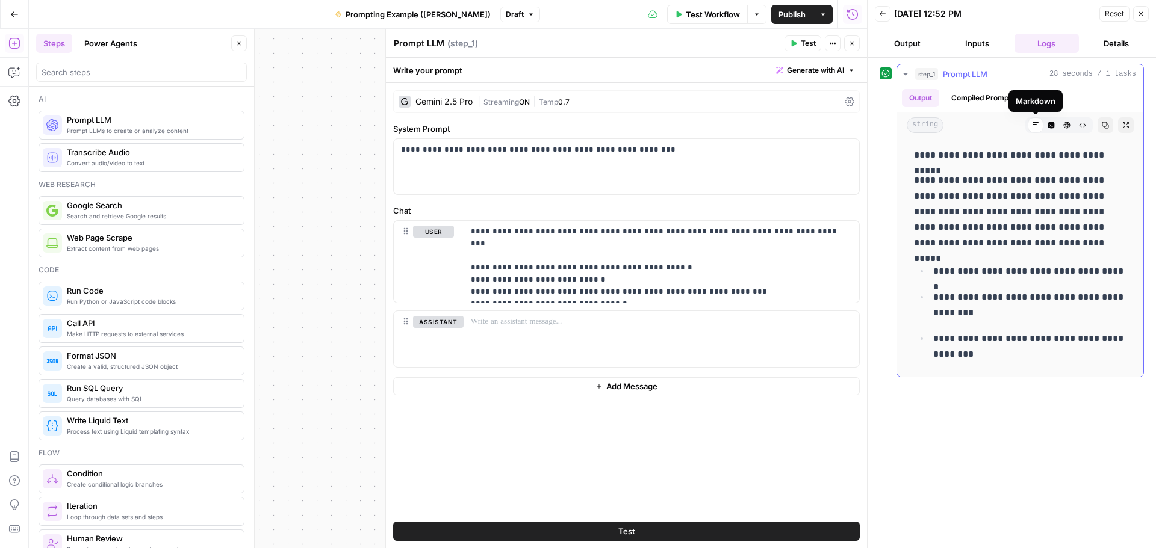
click at [816, 127] on icon "button" at bounding box center [1051, 125] width 7 height 7
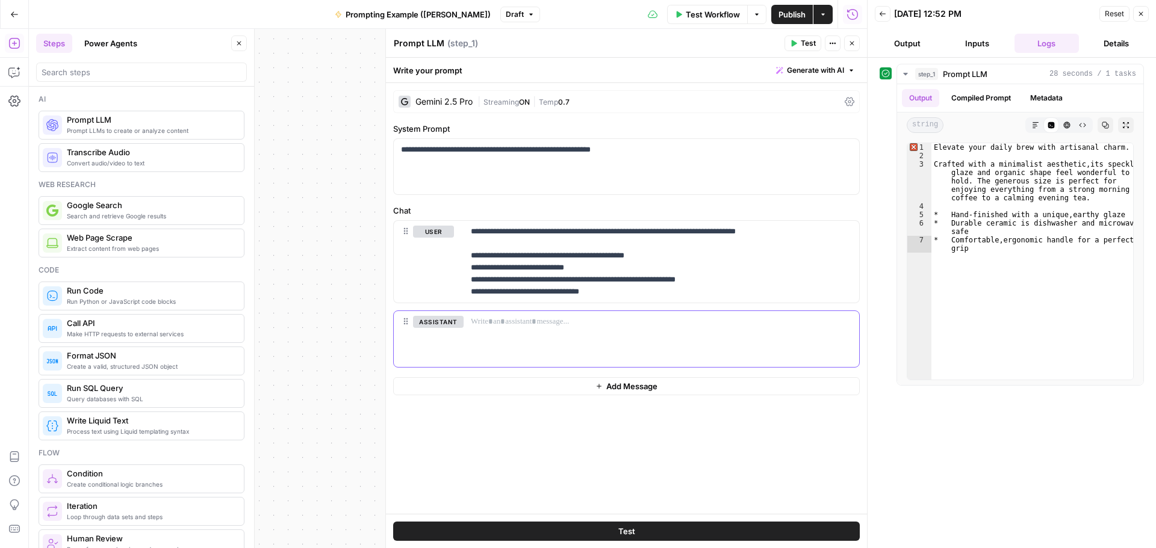
click at [747, 329] on div at bounding box center [660, 338] width 395 height 55
click at [816, 129] on button "HTML Viewer" at bounding box center [1067, 125] width 16 height 16
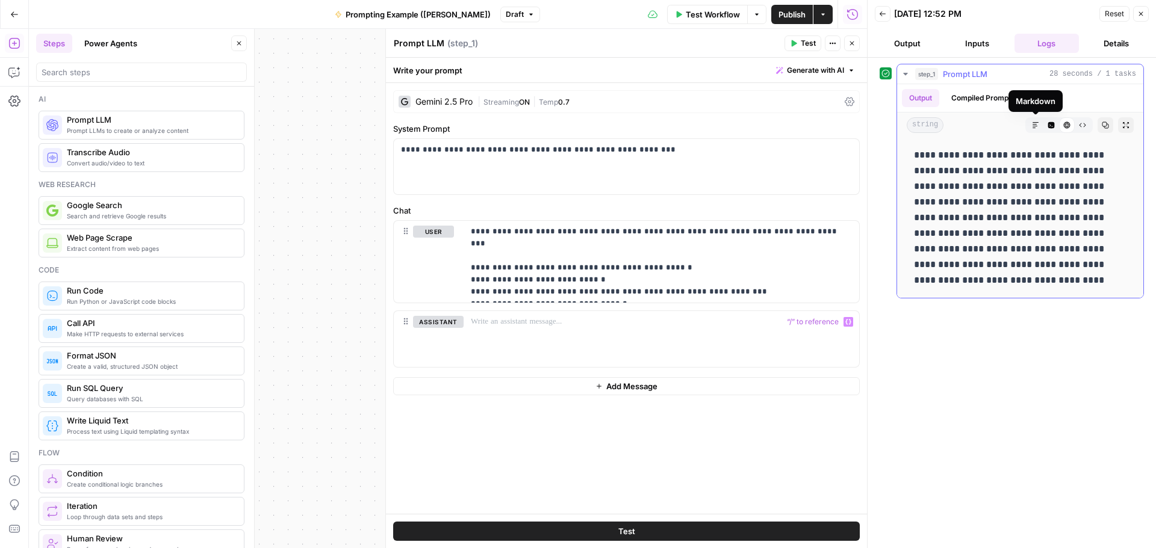
click at [816, 128] on icon "button" at bounding box center [1035, 125] width 7 height 7
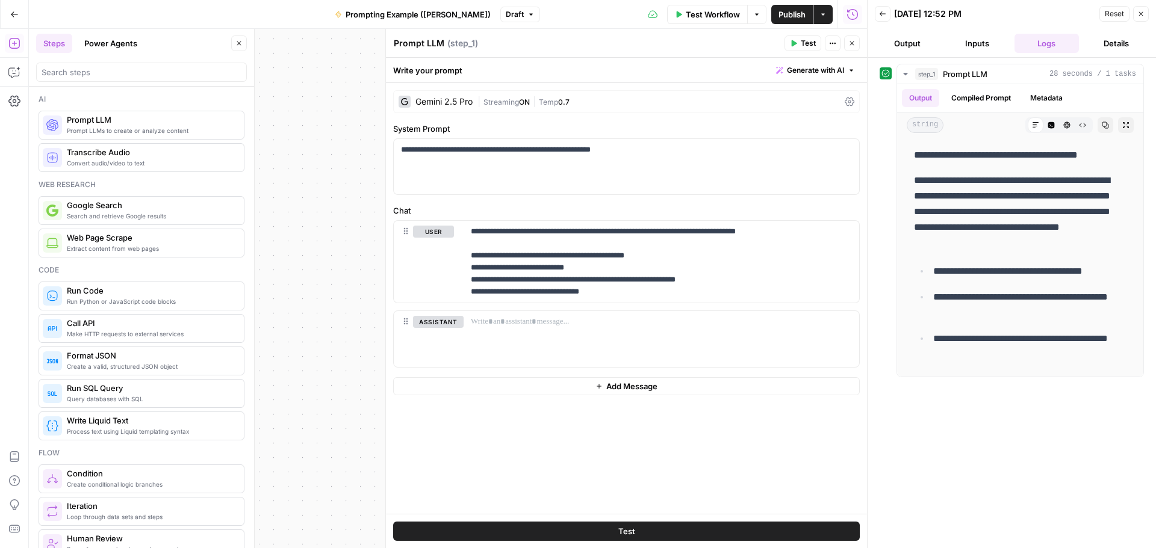
click at [614, 392] on span "Add Message" at bounding box center [631, 386] width 51 height 12
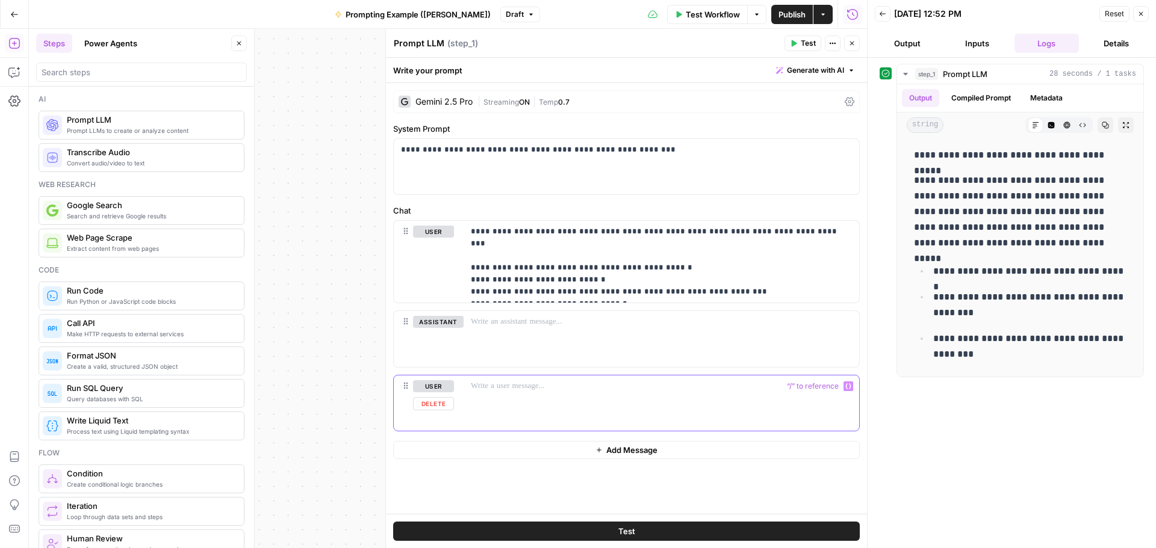
click at [614, 392] on p at bounding box center [661, 386] width 381 height 12
click at [612, 337] on div at bounding box center [660, 338] width 395 height 55
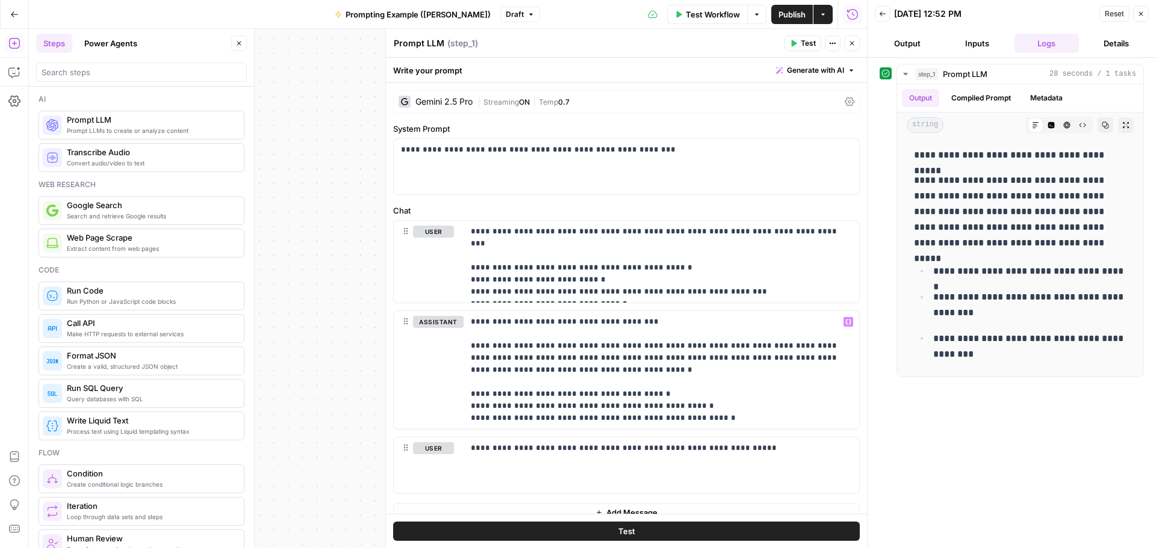
click at [639, 476] on button "Test" at bounding box center [626, 531] width 467 height 19
drag, startPoint x: 794, startPoint y: 36, endPoint x: 823, endPoint y: 67, distance: 42.6
click at [794, 36] on button "Test" at bounding box center [802, 44] width 37 height 16
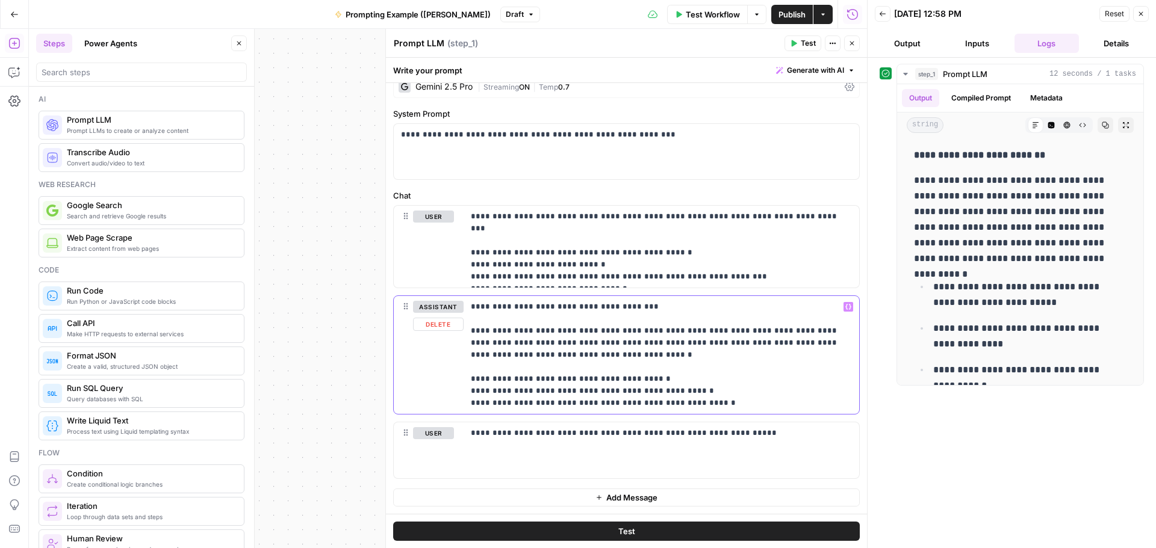
click at [717, 401] on p "**********" at bounding box center [657, 355] width 372 height 108
click at [788, 16] on span "Publish" at bounding box center [791, 14] width 27 height 12
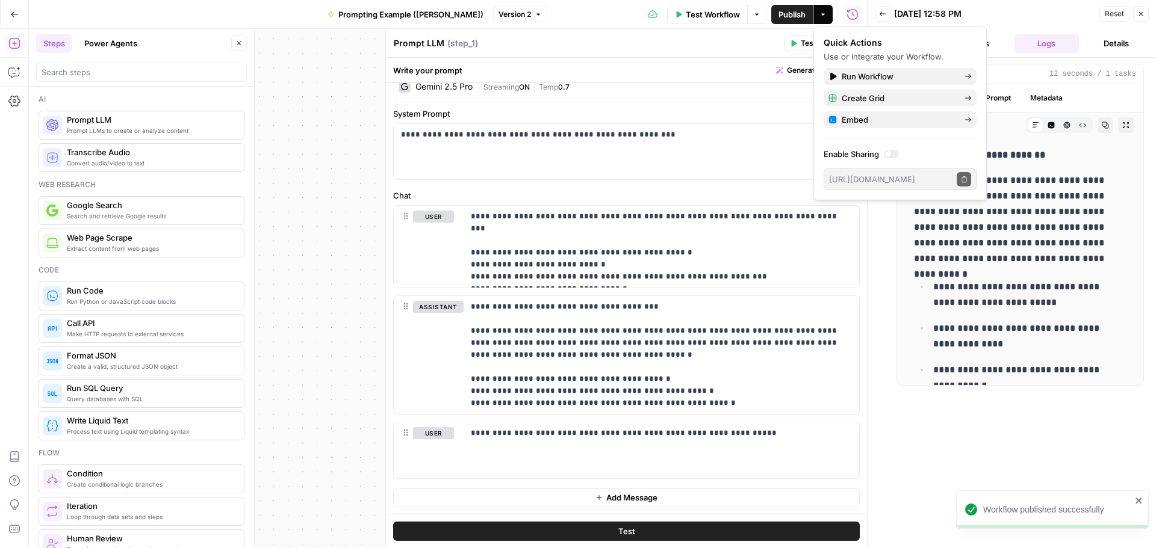
click at [816, 476] on icon "close" at bounding box center [1138, 501] width 6 height 6
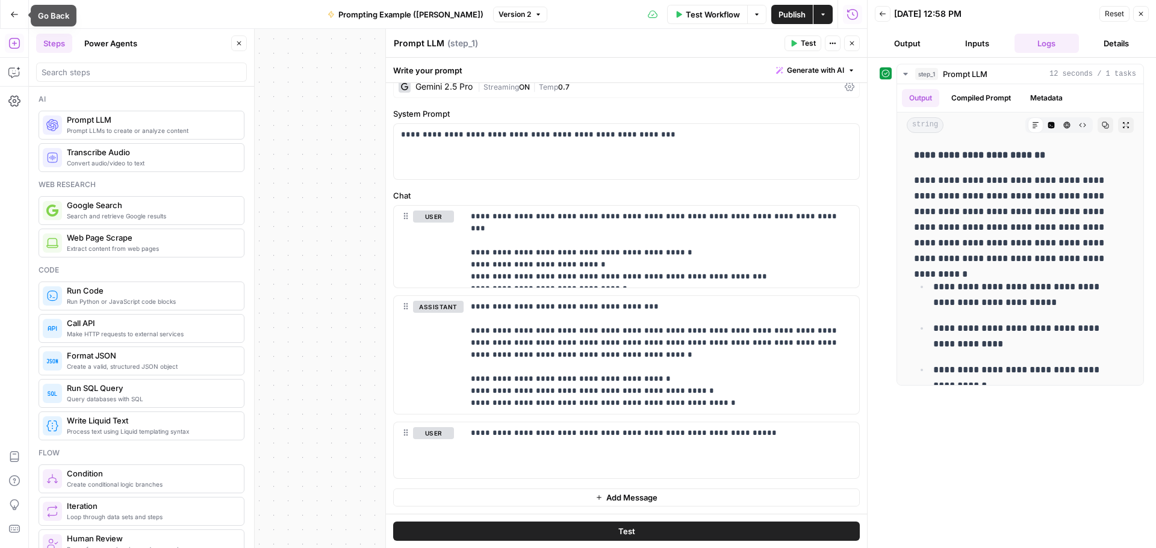
click at [11, 17] on icon "button" at bounding box center [14, 14] width 8 height 8
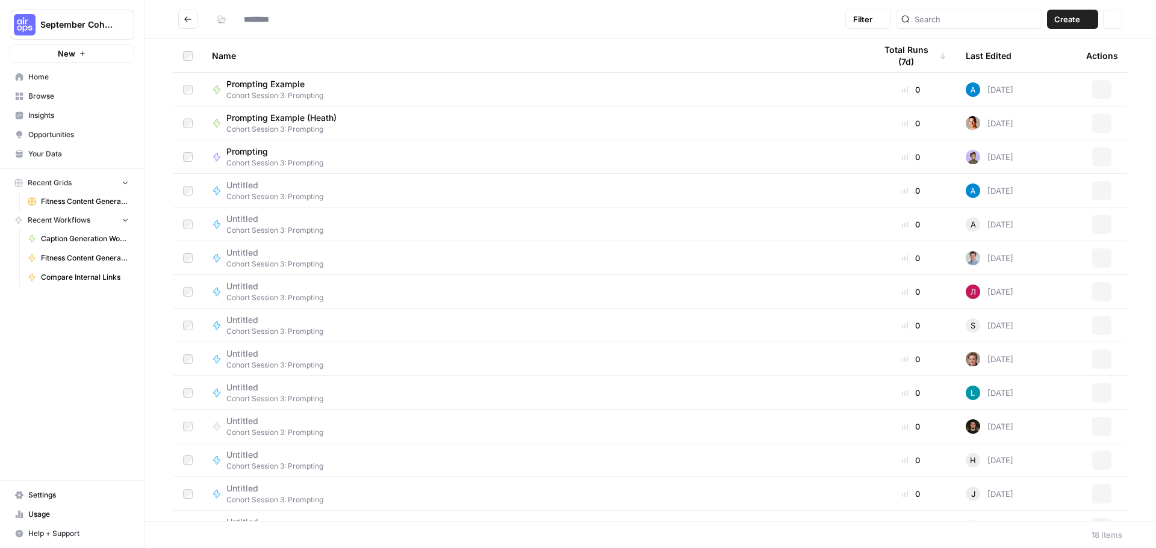
type input "**********"
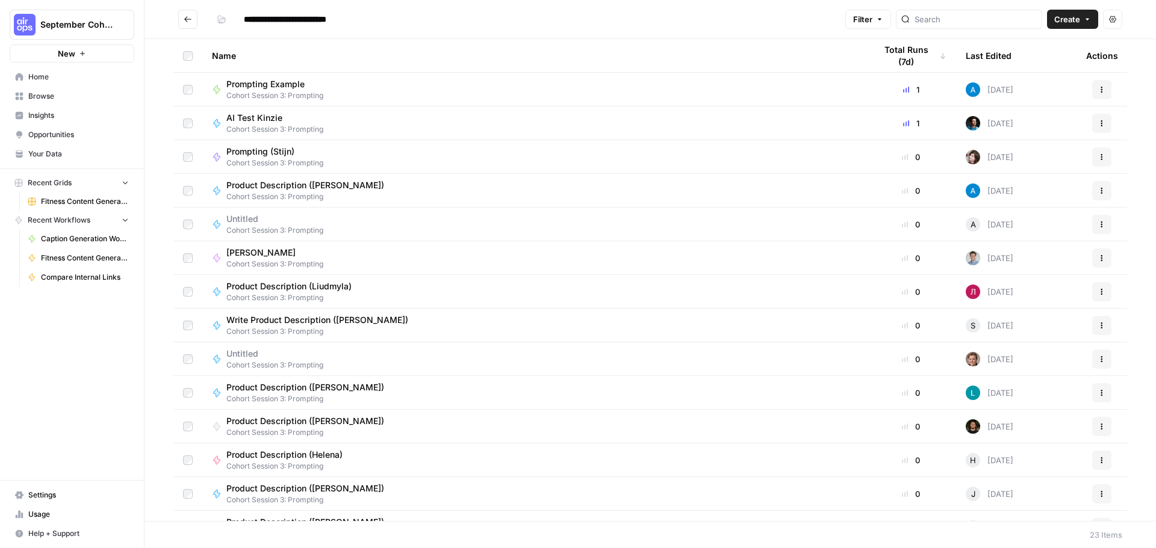
click at [34, 150] on span "Your Data" at bounding box center [78, 154] width 101 height 11
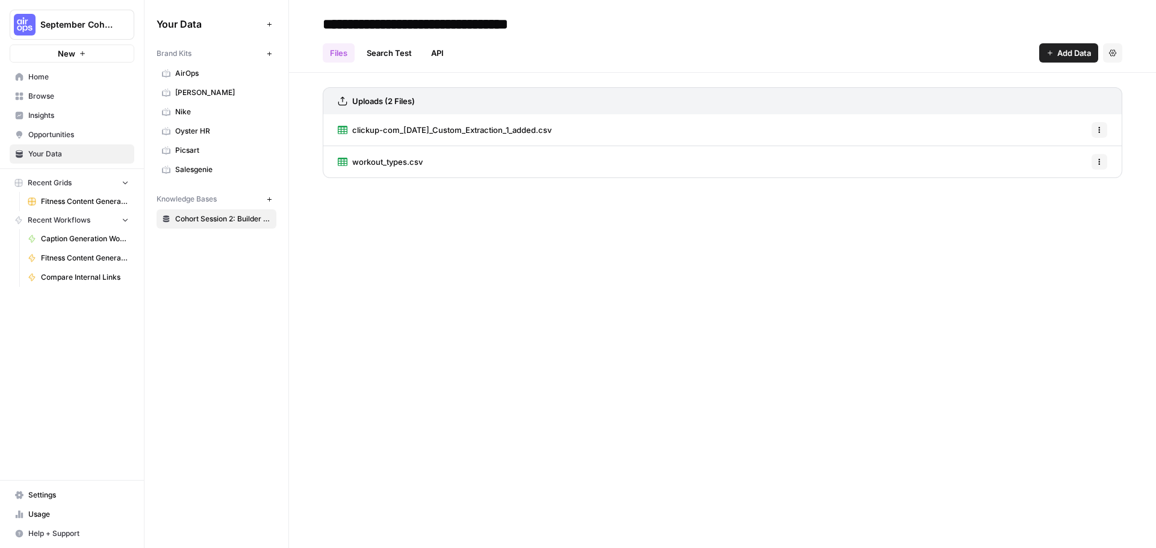
click at [816, 56] on span "Add Data" at bounding box center [1074, 53] width 34 height 12
click at [501, 253] on div "**********" at bounding box center [722, 274] width 867 height 548
click at [263, 57] on button "New" at bounding box center [269, 53] width 14 height 14
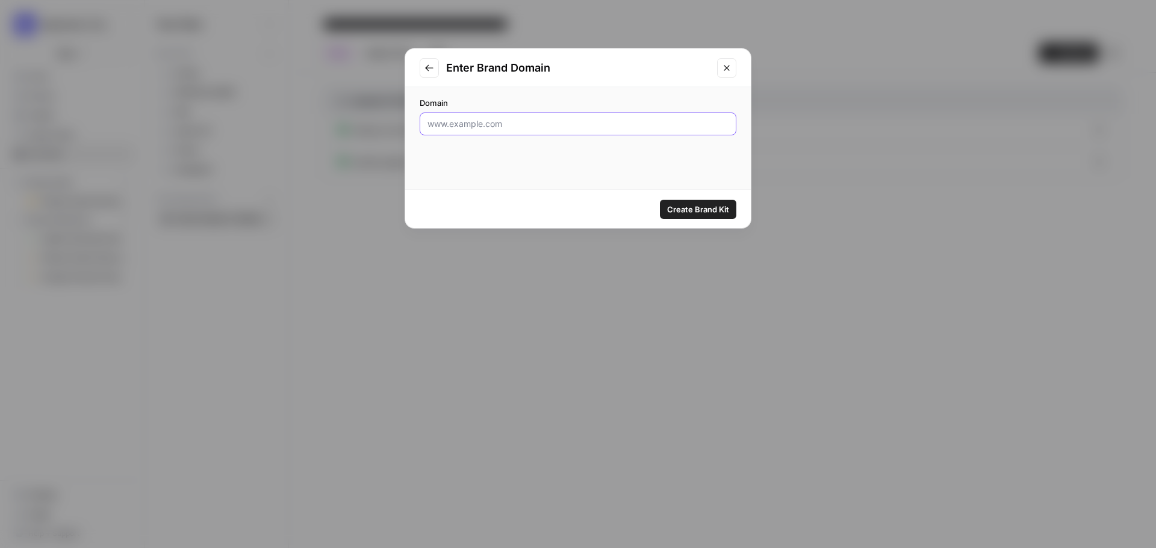
click at [519, 123] on input "Domain" at bounding box center [577, 124] width 301 height 12
click at [733, 70] on button "Close modal" at bounding box center [726, 67] width 19 height 19
